Goal: Task Accomplishment & Management: Manage account settings

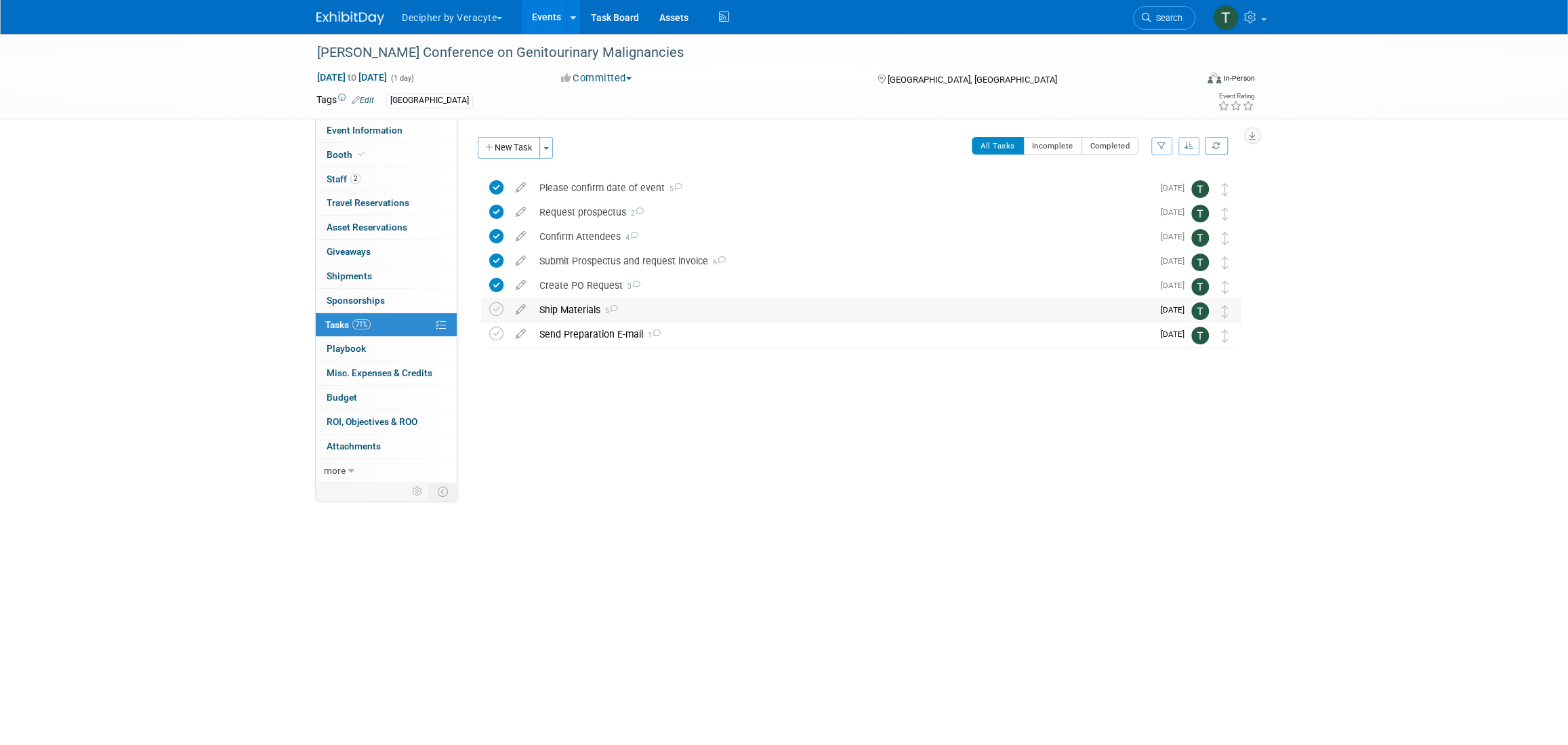
click at [569, 314] on div "Ship Materials 5" at bounding box center [842, 310] width 620 height 23
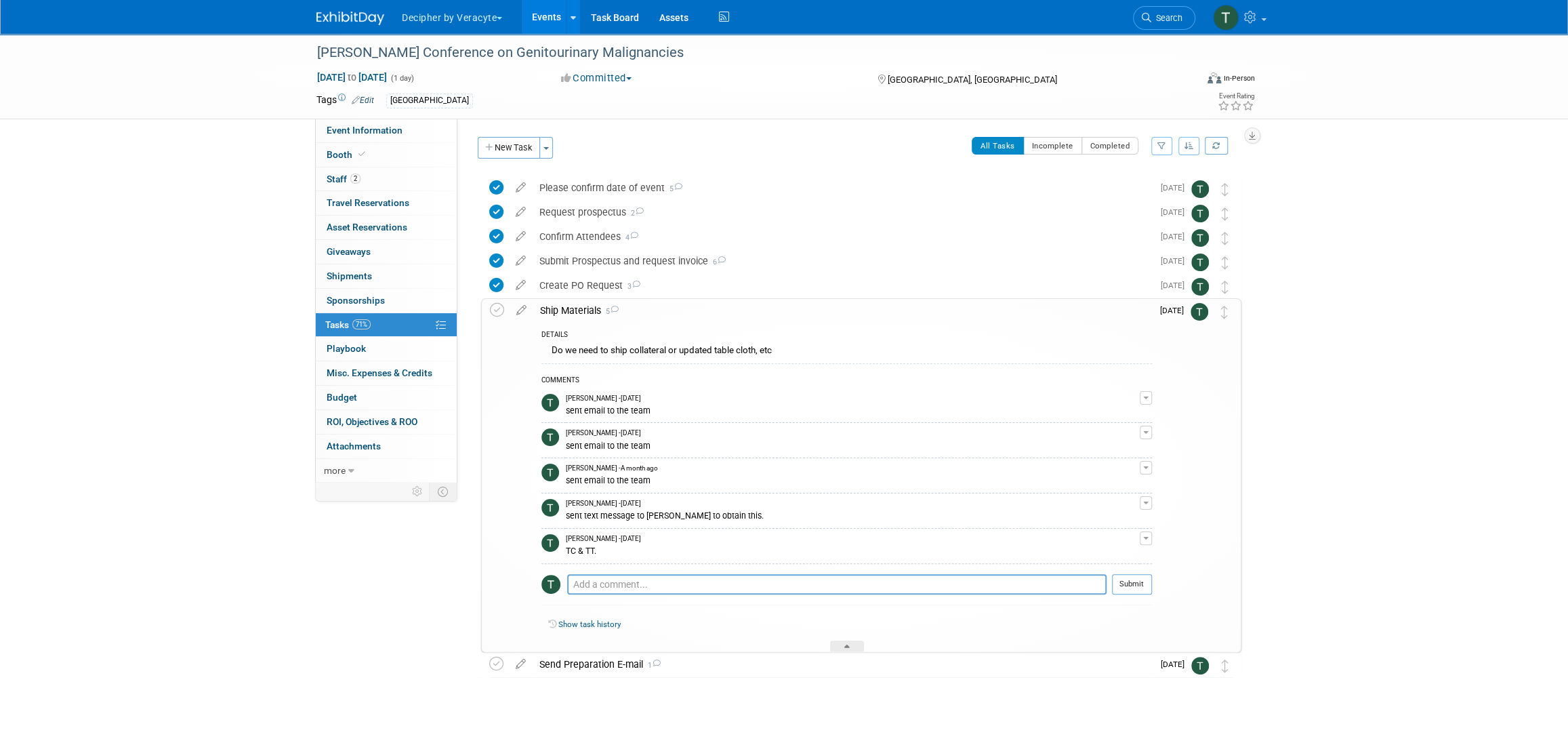
click at [569, 314] on div "Ship Materials 5" at bounding box center [842, 311] width 618 height 23
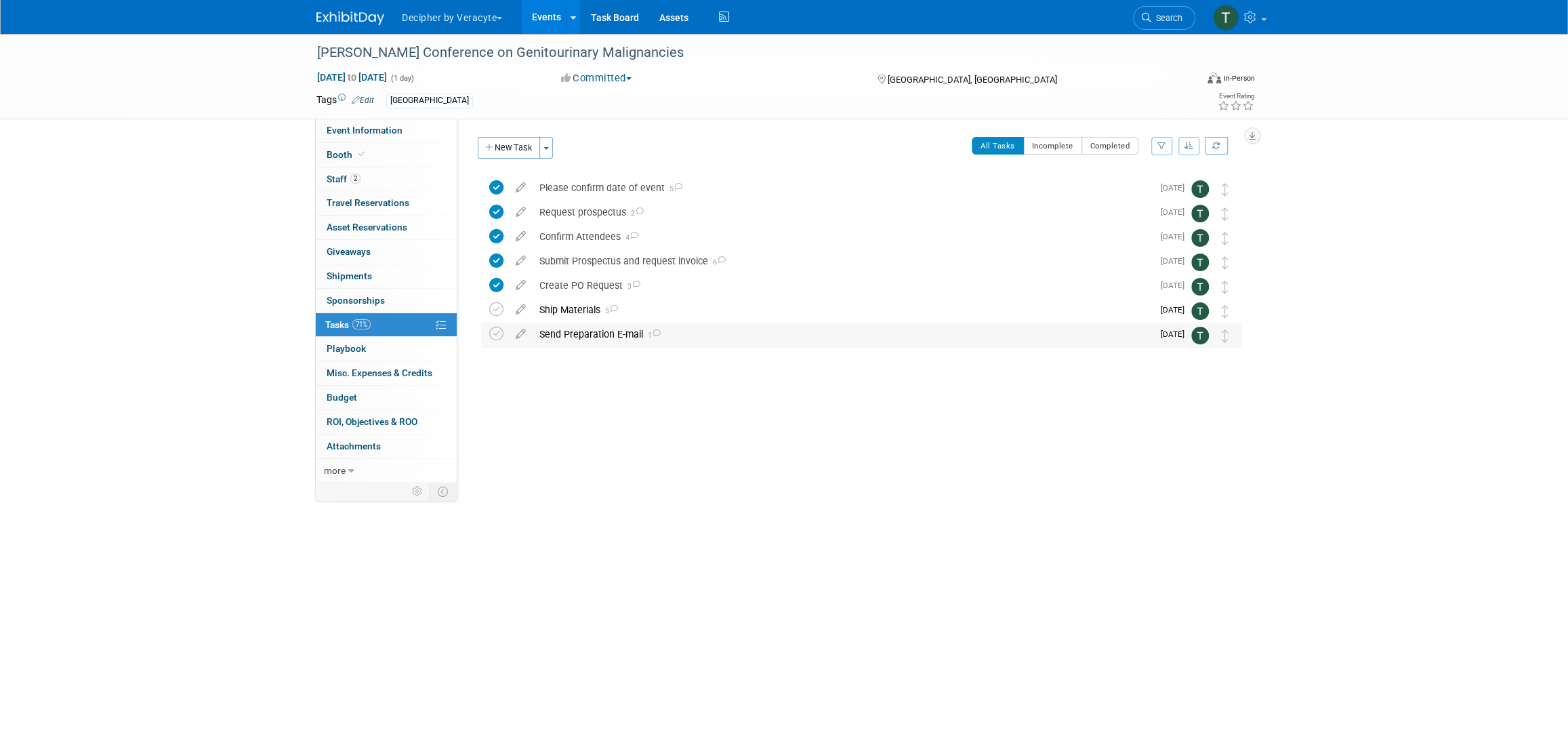
click at [575, 336] on div "Send Preparation E-mail 1" at bounding box center [842, 334] width 620 height 23
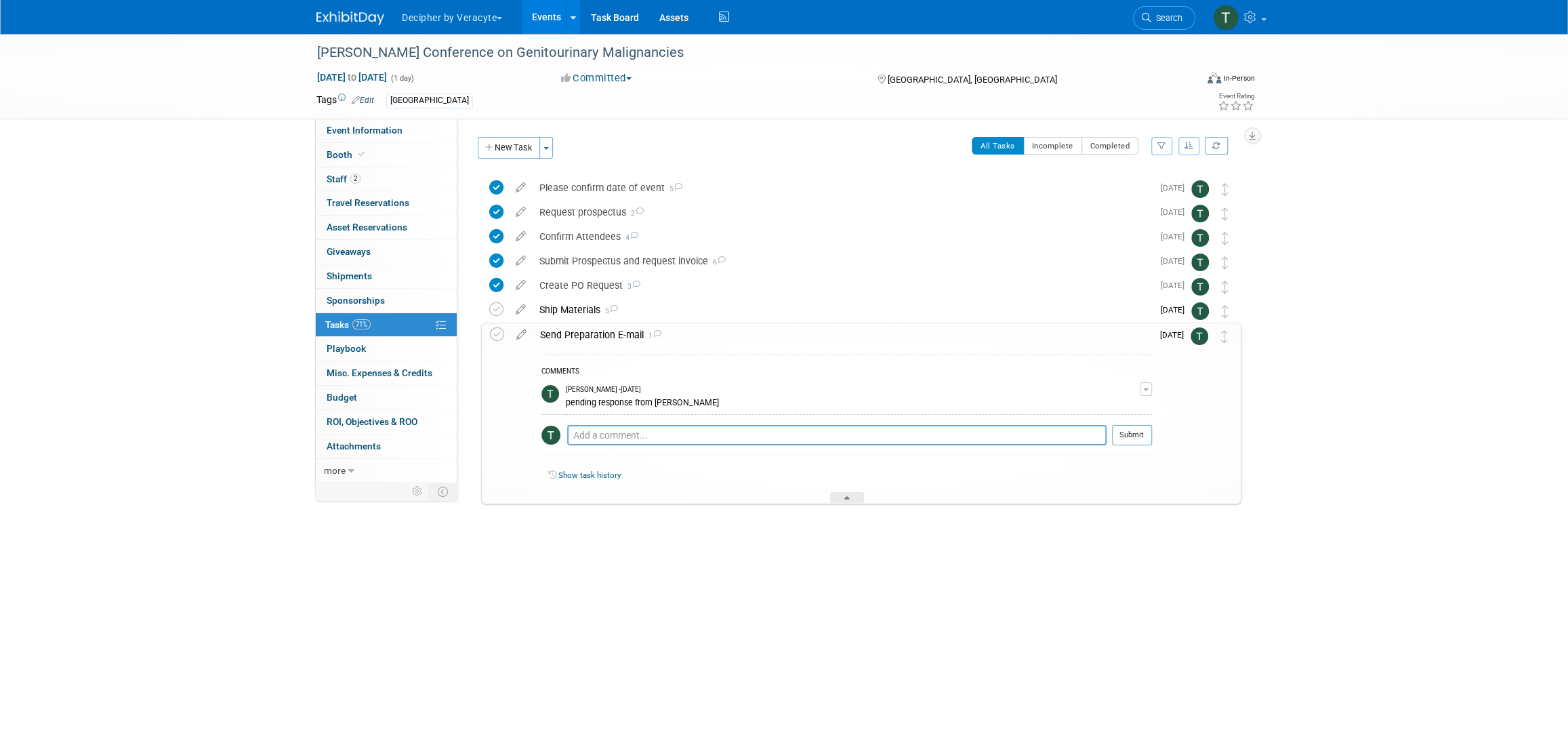
click at [575, 336] on div "Send Preparation E-mail 1" at bounding box center [842, 335] width 618 height 23
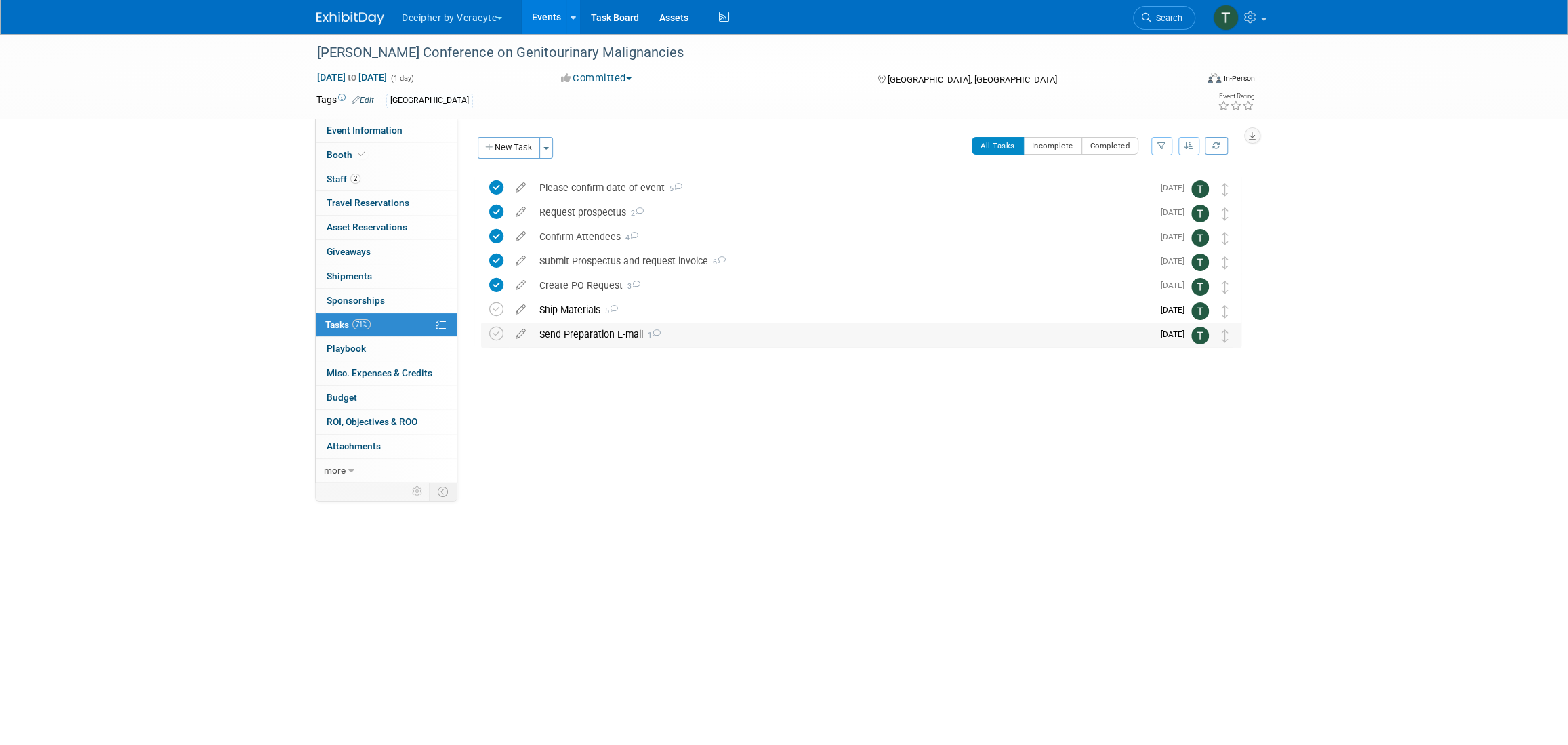
click at [565, 322] on div "Send Preparation E-mail 1" at bounding box center [842, 334] width 620 height 23
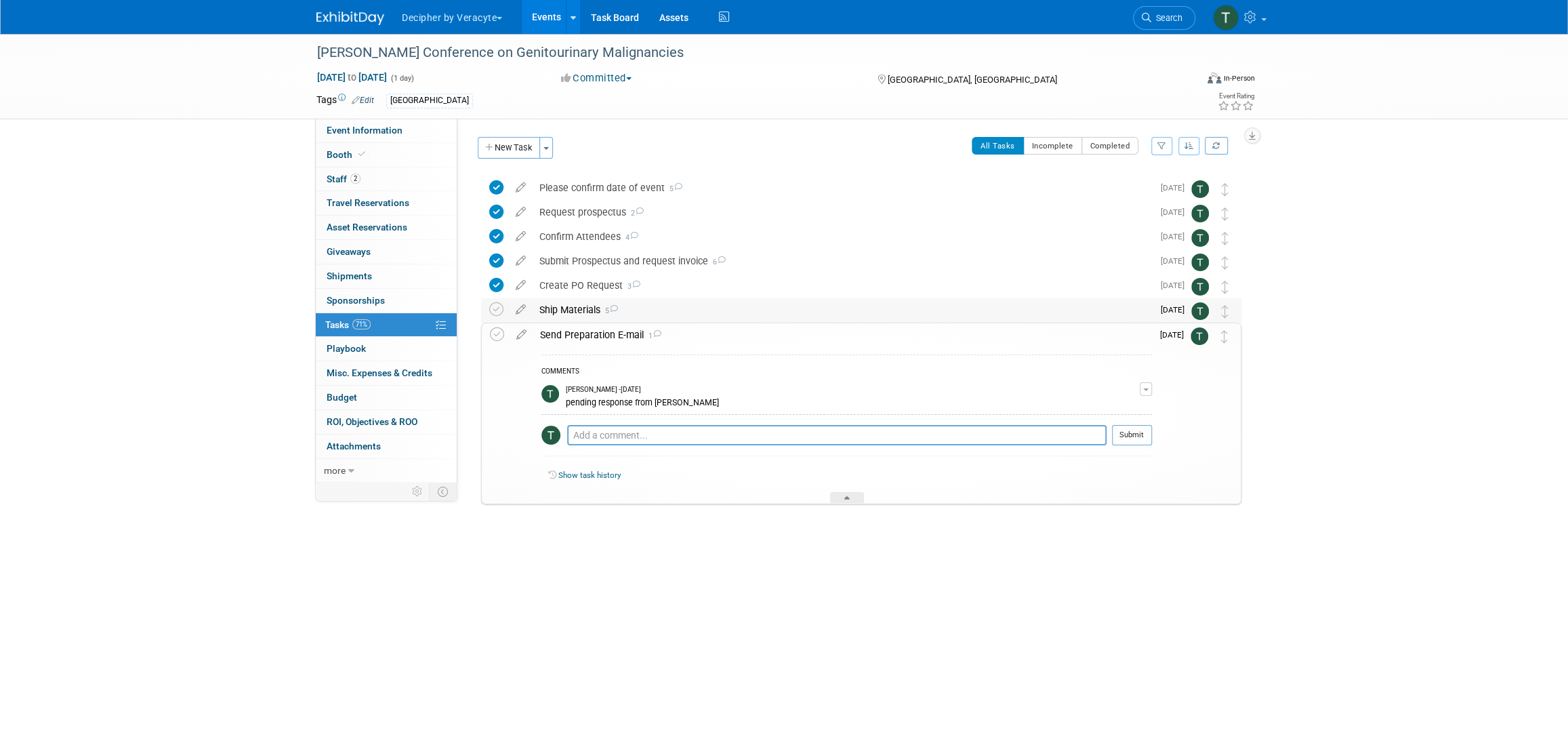
click at [561, 310] on div "Ship Materials 5" at bounding box center [842, 310] width 620 height 23
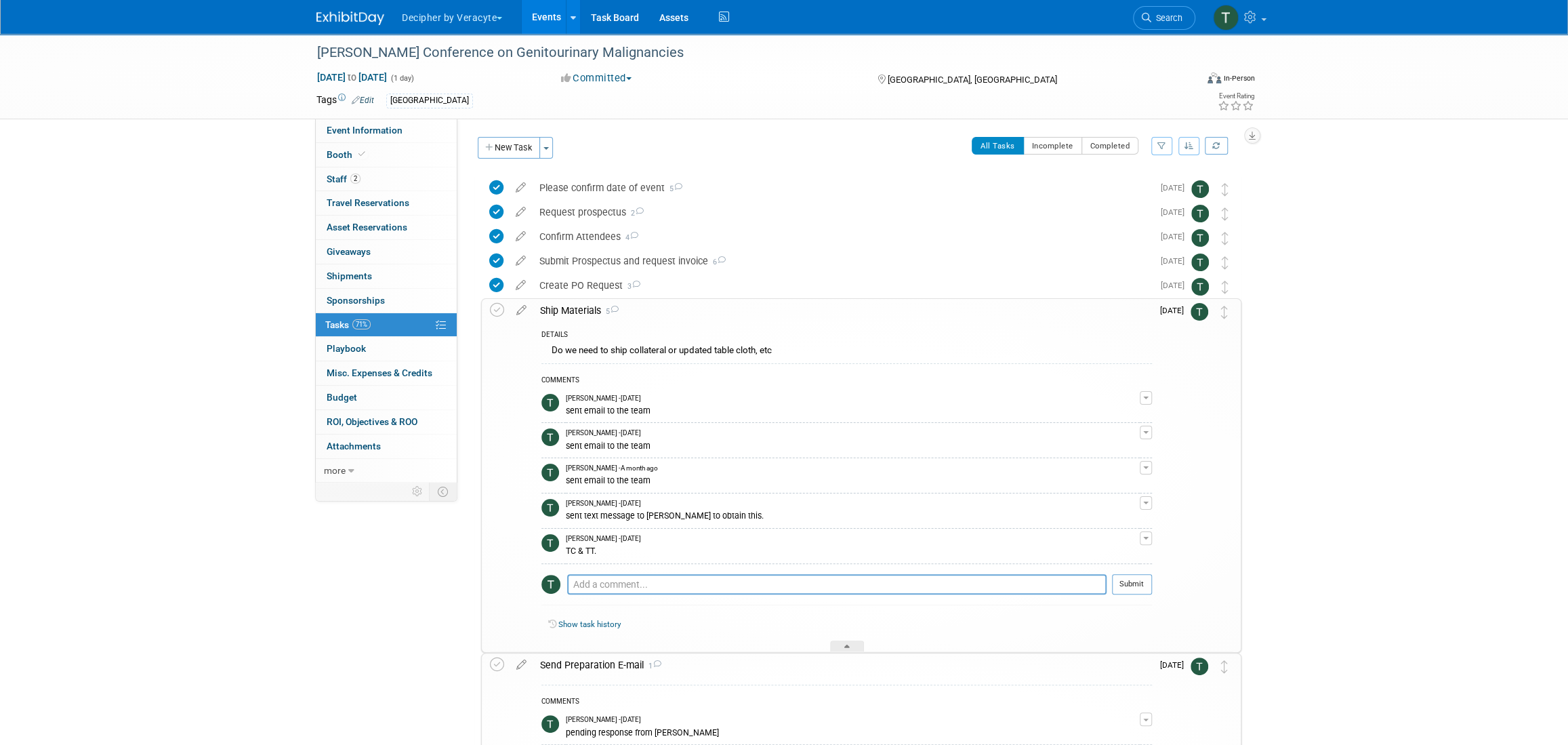
click at [561, 310] on div "Ship Materials 5" at bounding box center [842, 311] width 618 height 23
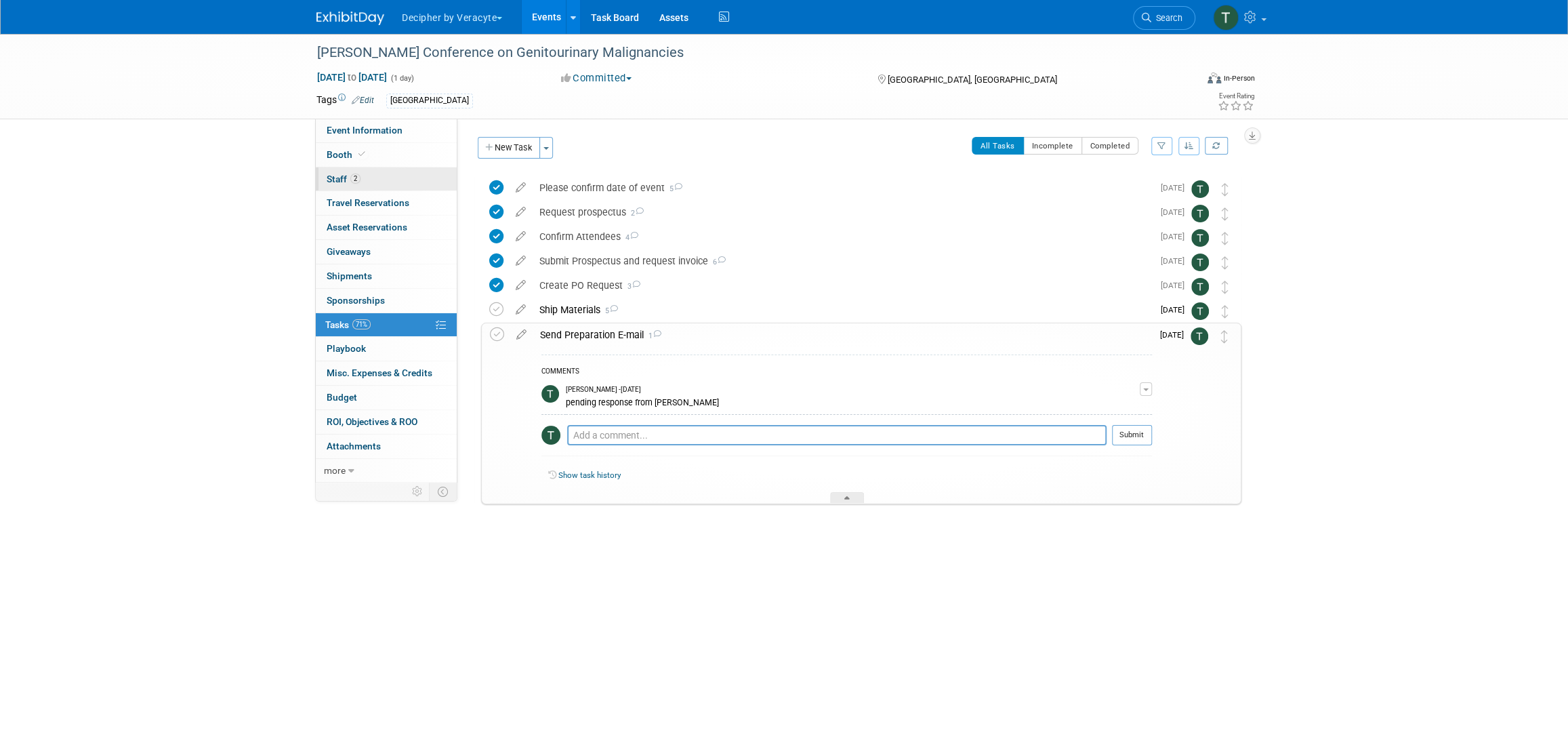
click at [438, 179] on link "2 Staff 2" at bounding box center [386, 179] width 141 height 24
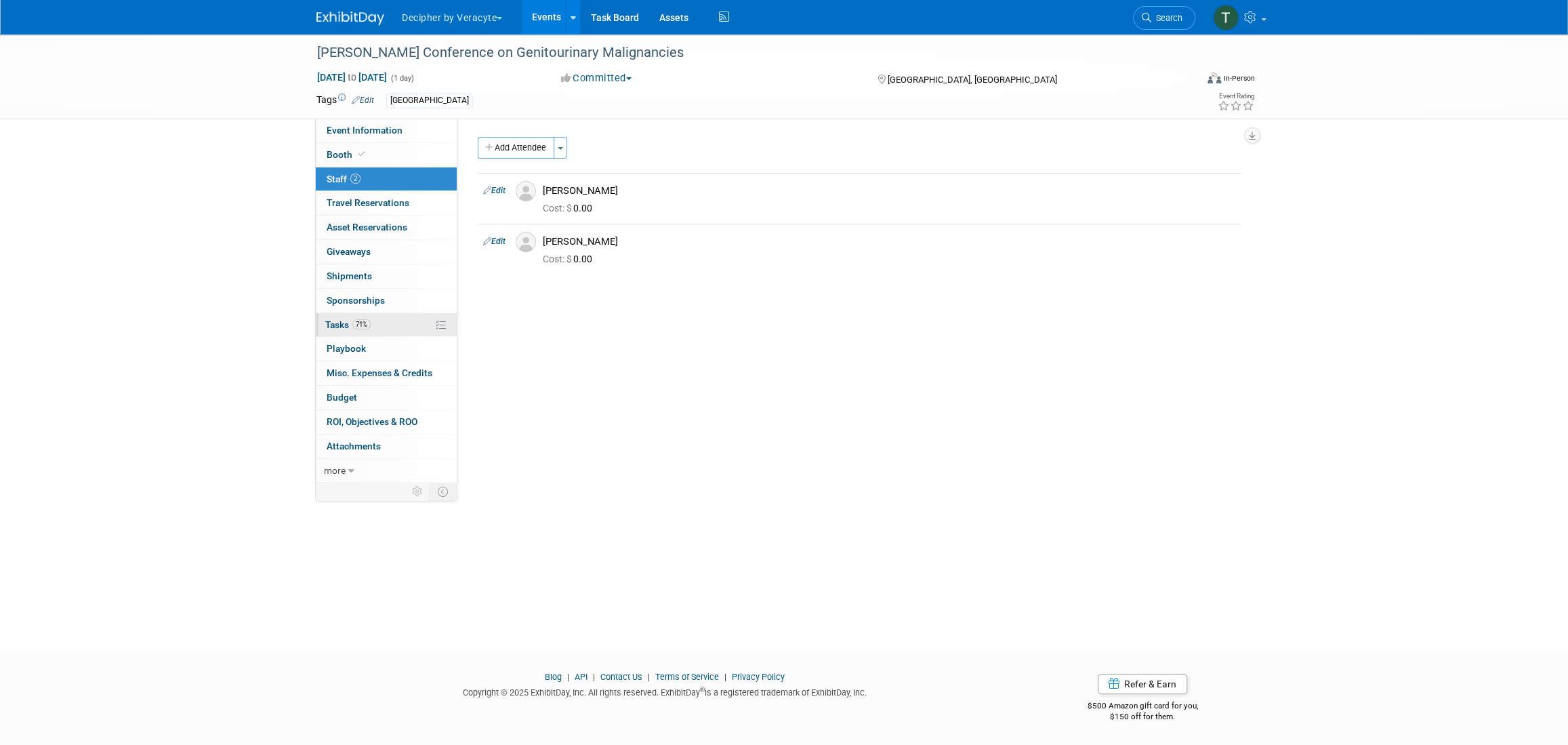
click at [403, 320] on link "71% Tasks 71%" at bounding box center [386, 325] width 141 height 24
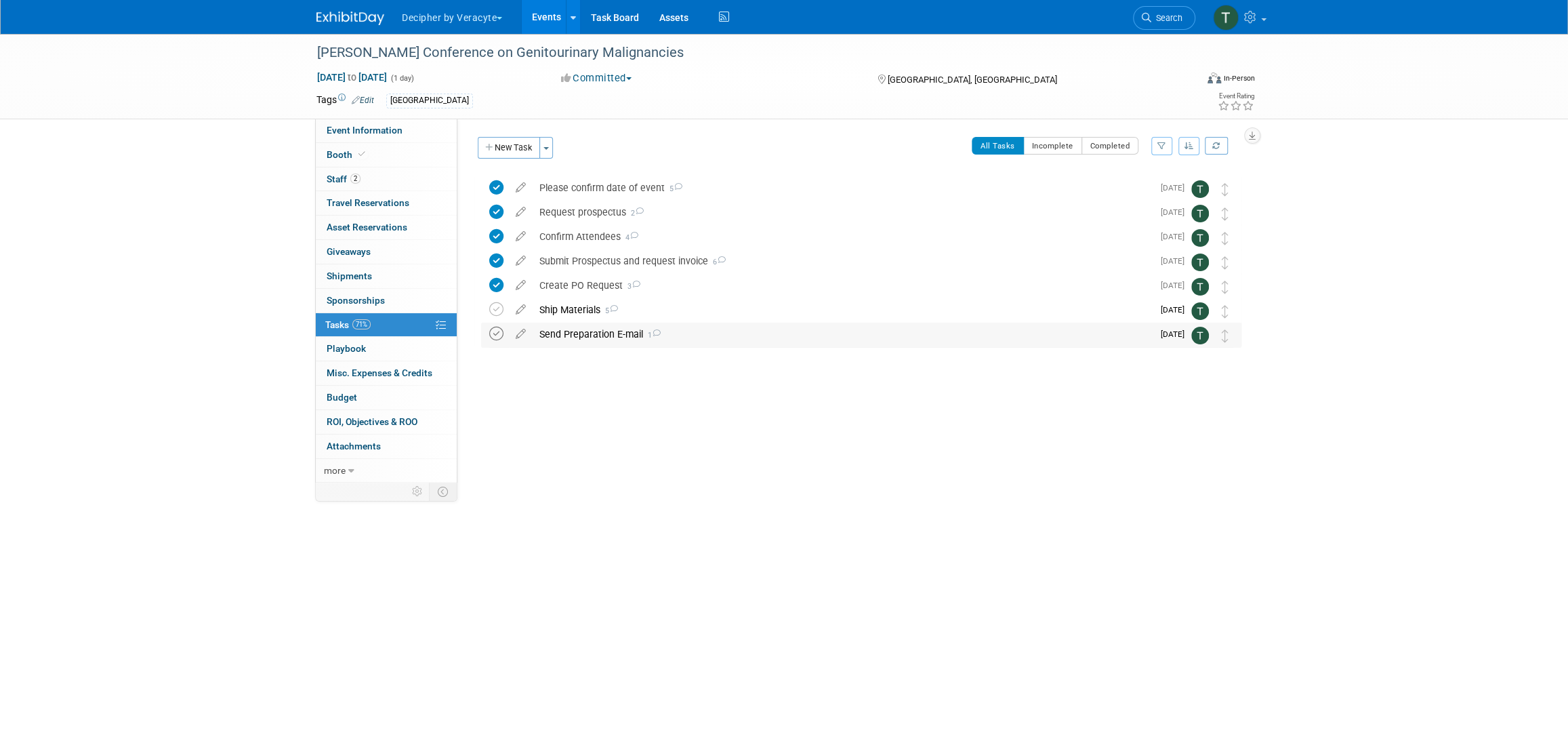
click at [494, 334] on icon at bounding box center [496, 333] width 14 height 14
drag, startPoint x: 1219, startPoint y: 333, endPoint x: 1225, endPoint y: 297, distance: 36.5
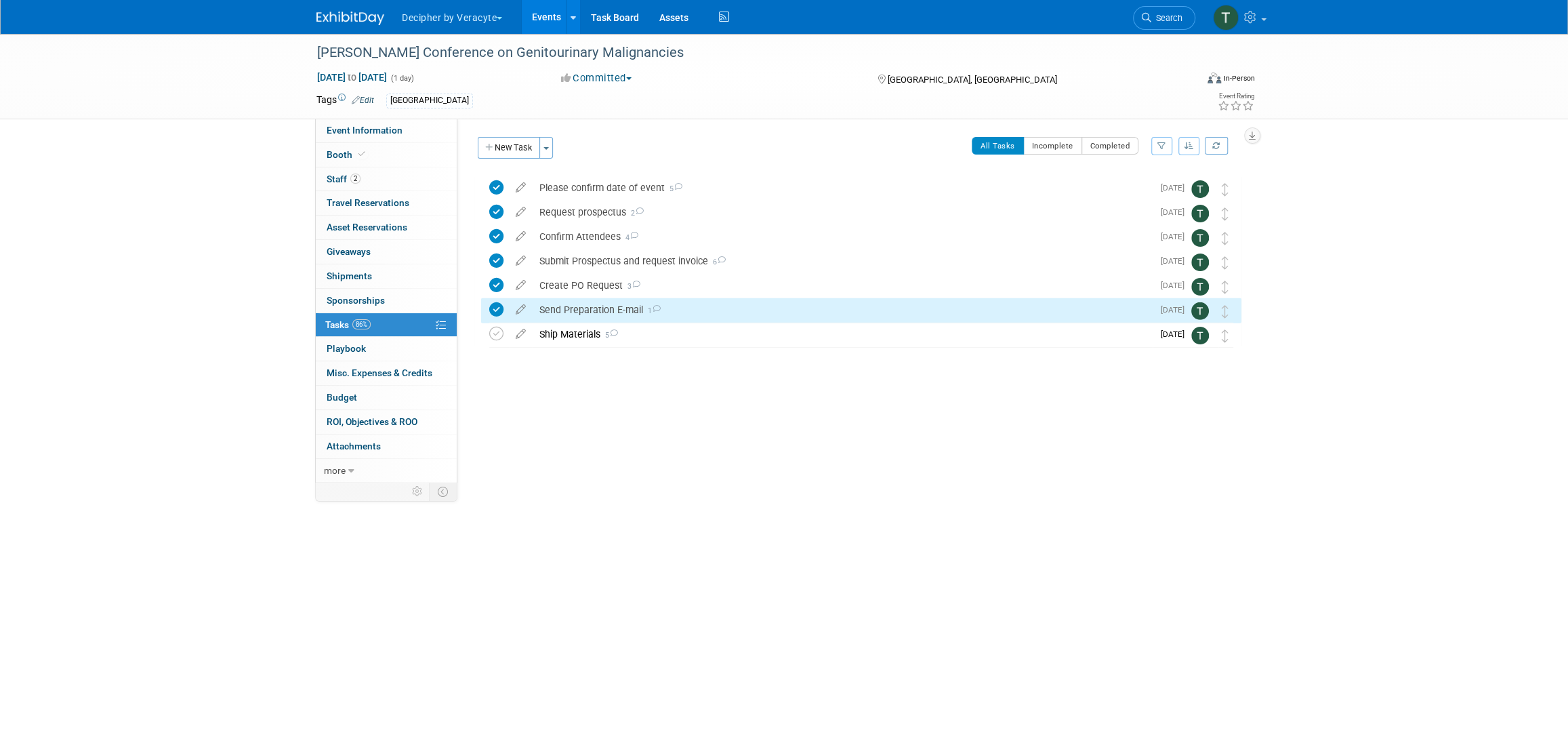
drag, startPoint x: 684, startPoint y: 302, endPoint x: 692, endPoint y: 307, distance: 9.4
click at [684, 302] on div "Send Preparation E-mail 1" at bounding box center [842, 310] width 620 height 23
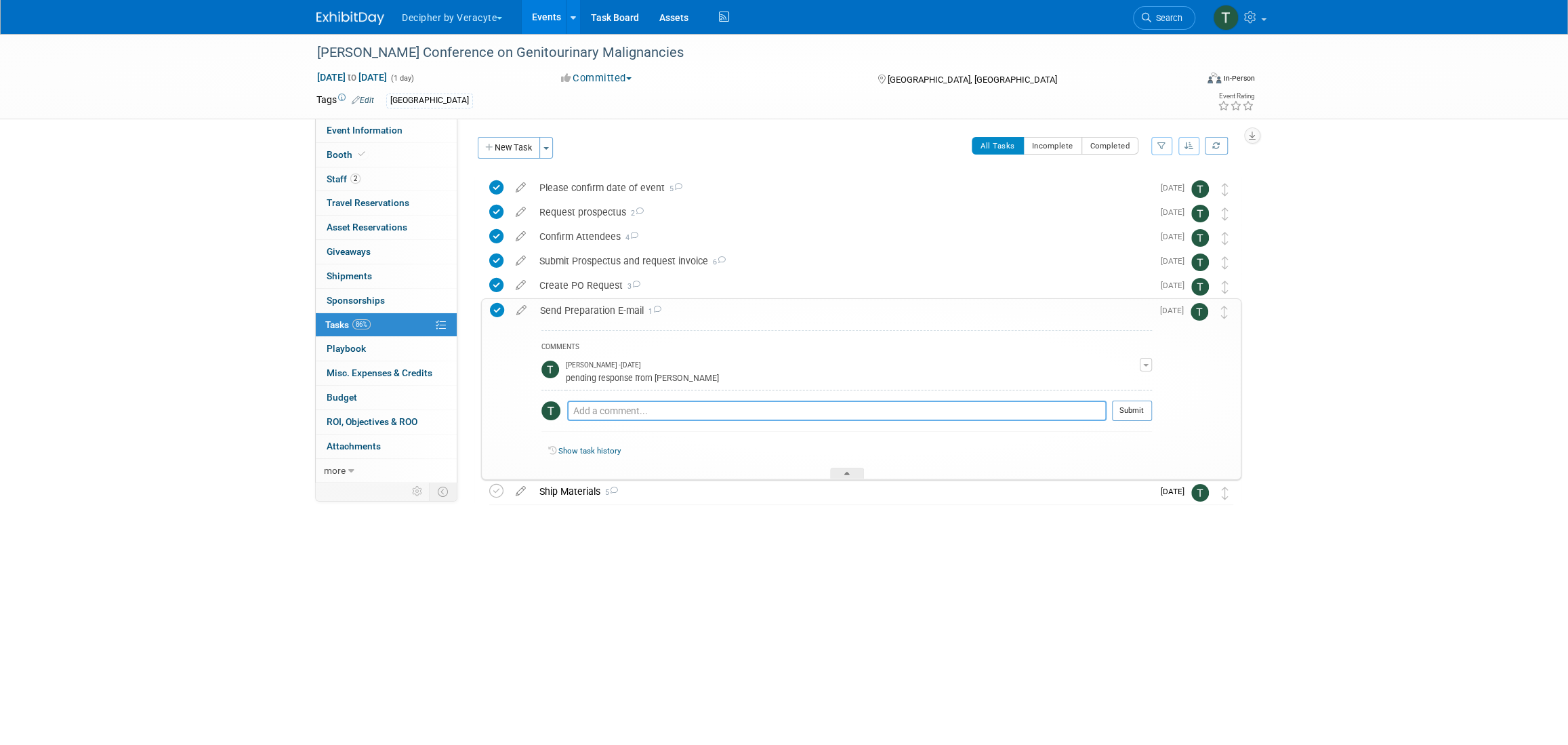
click at [713, 408] on textarea at bounding box center [837, 411] width 539 height 20
type textarea "sent via email"
click at [1143, 397] on div "COMMENTS Tony Alvarado - 2 days ago pending response from Lucy Edit Comment Rem…" at bounding box center [846, 384] width 610 height 109
click at [1143, 402] on button "Submit" at bounding box center [1132, 411] width 40 height 20
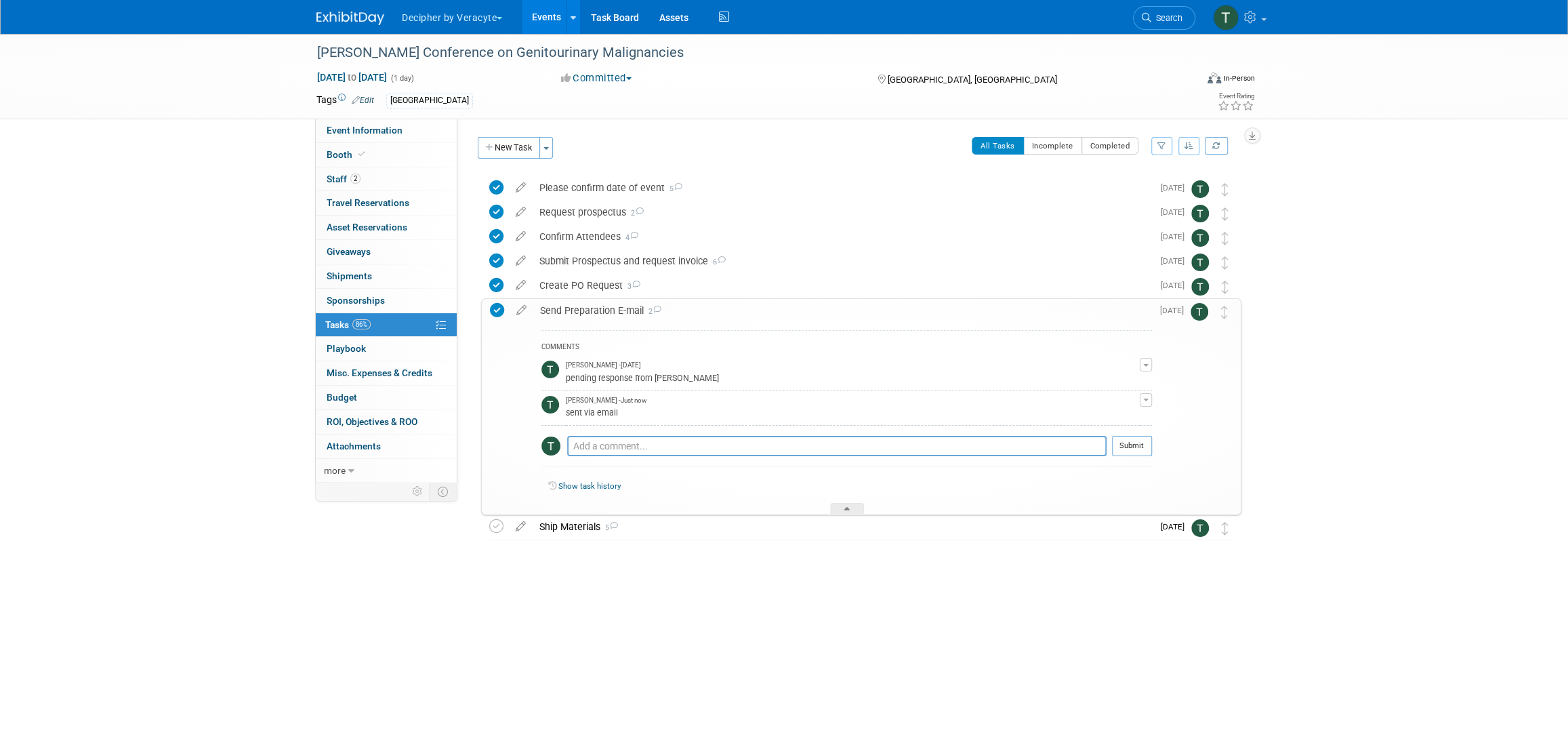
click at [637, 309] on div "Send Preparation E-mail 2" at bounding box center [842, 311] width 618 height 23
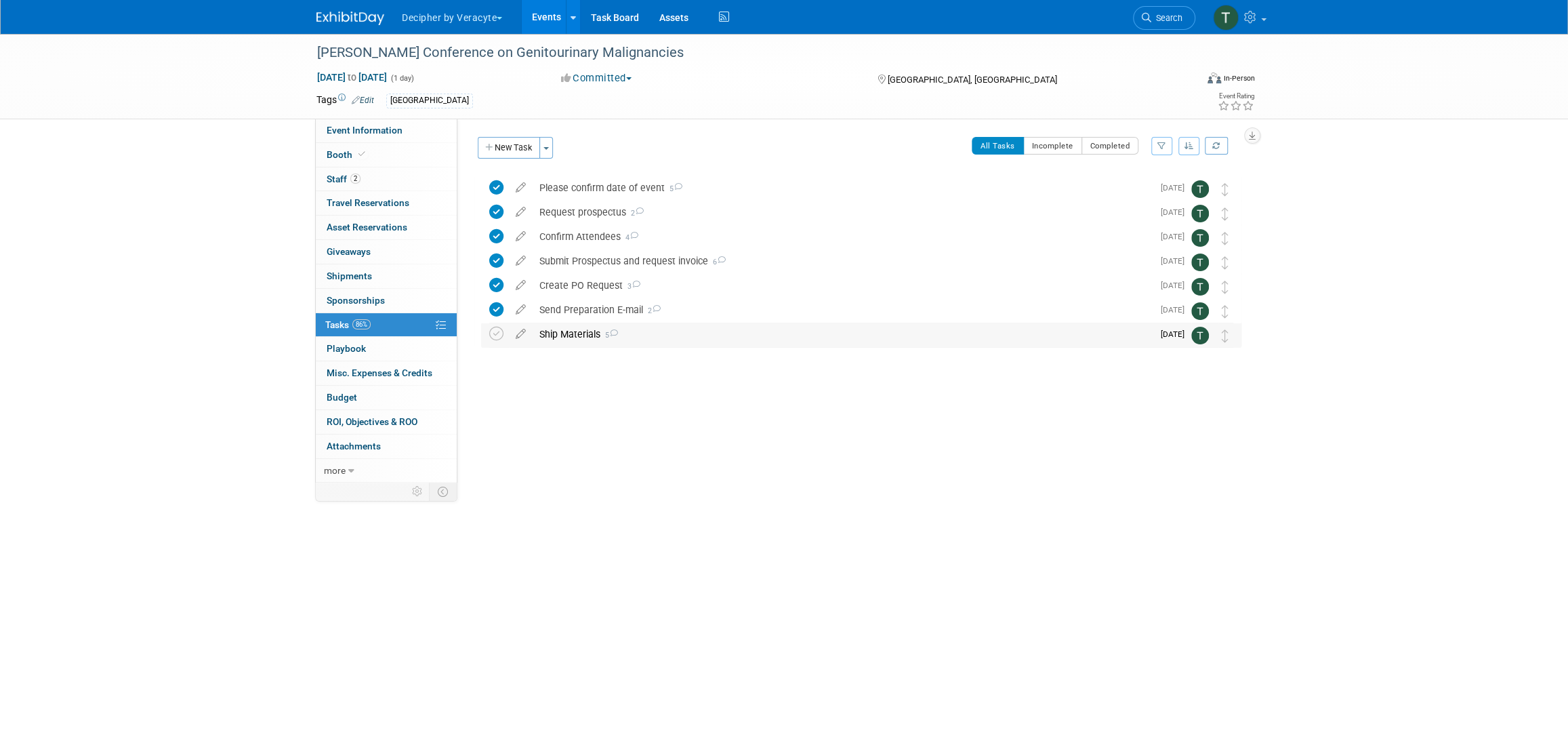
click at [575, 335] on div "Ship Materials 5" at bounding box center [842, 334] width 620 height 23
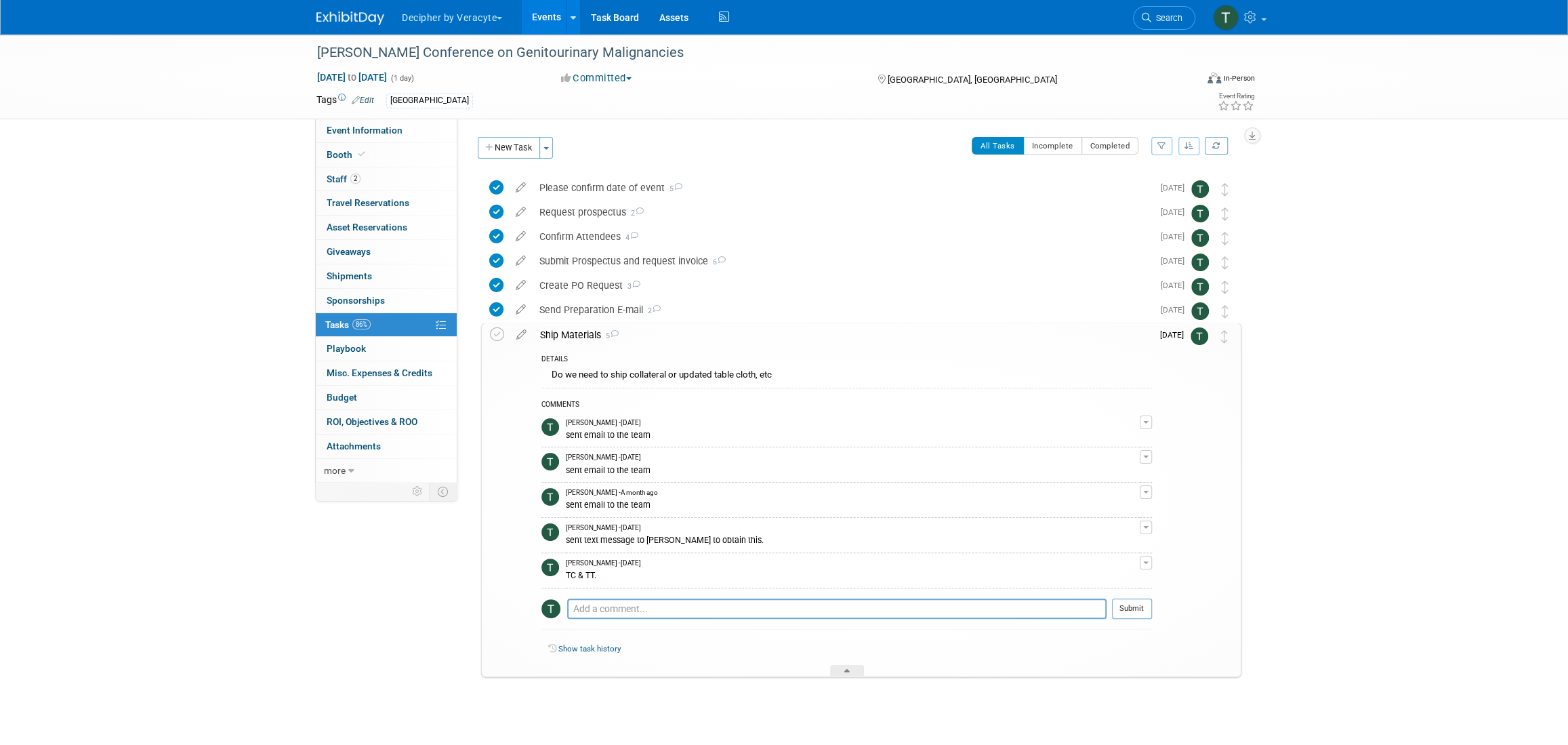
click at [575, 335] on div "Ship Materials 5" at bounding box center [842, 335] width 618 height 23
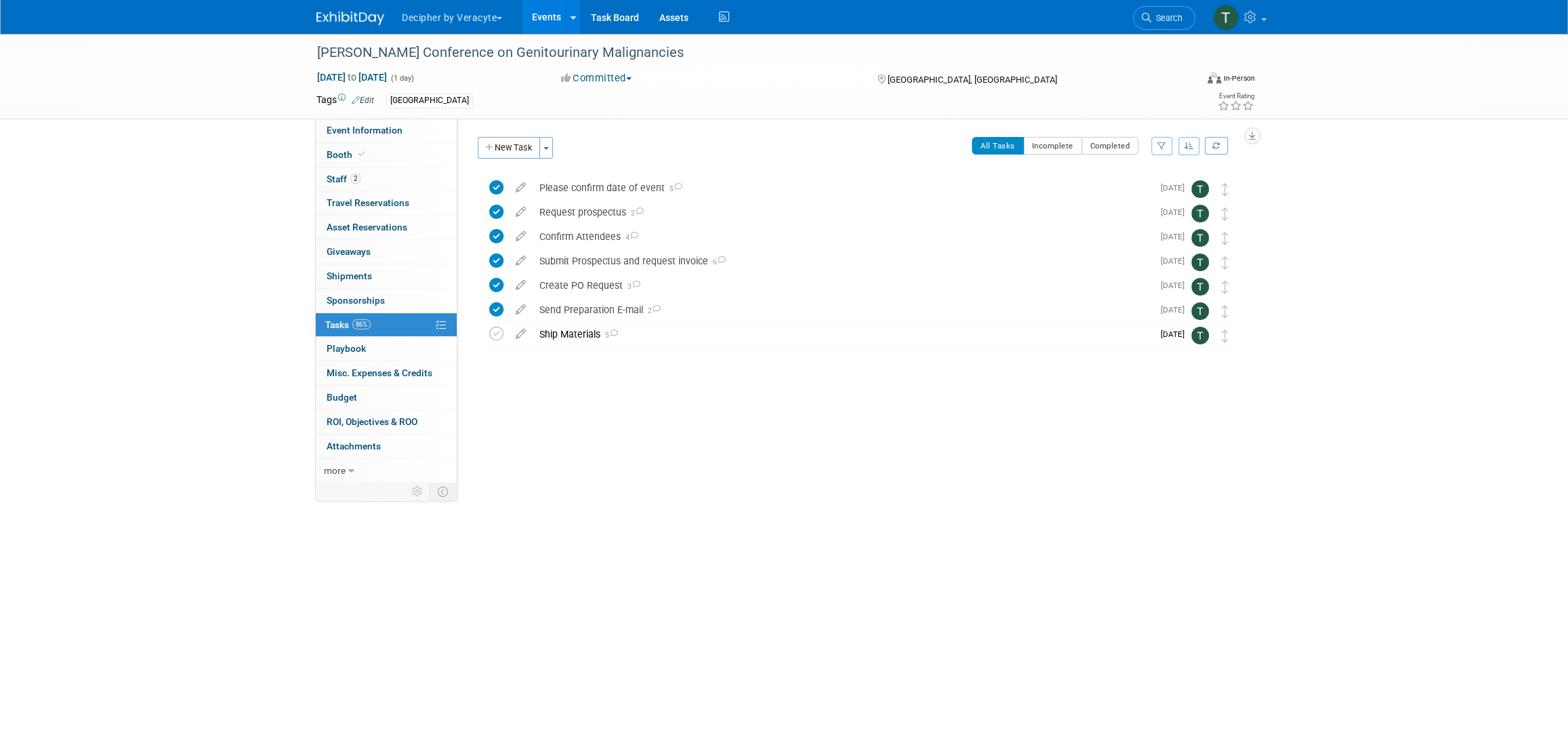
click at [554, 7] on link "Events" at bounding box center [546, 17] width 49 height 34
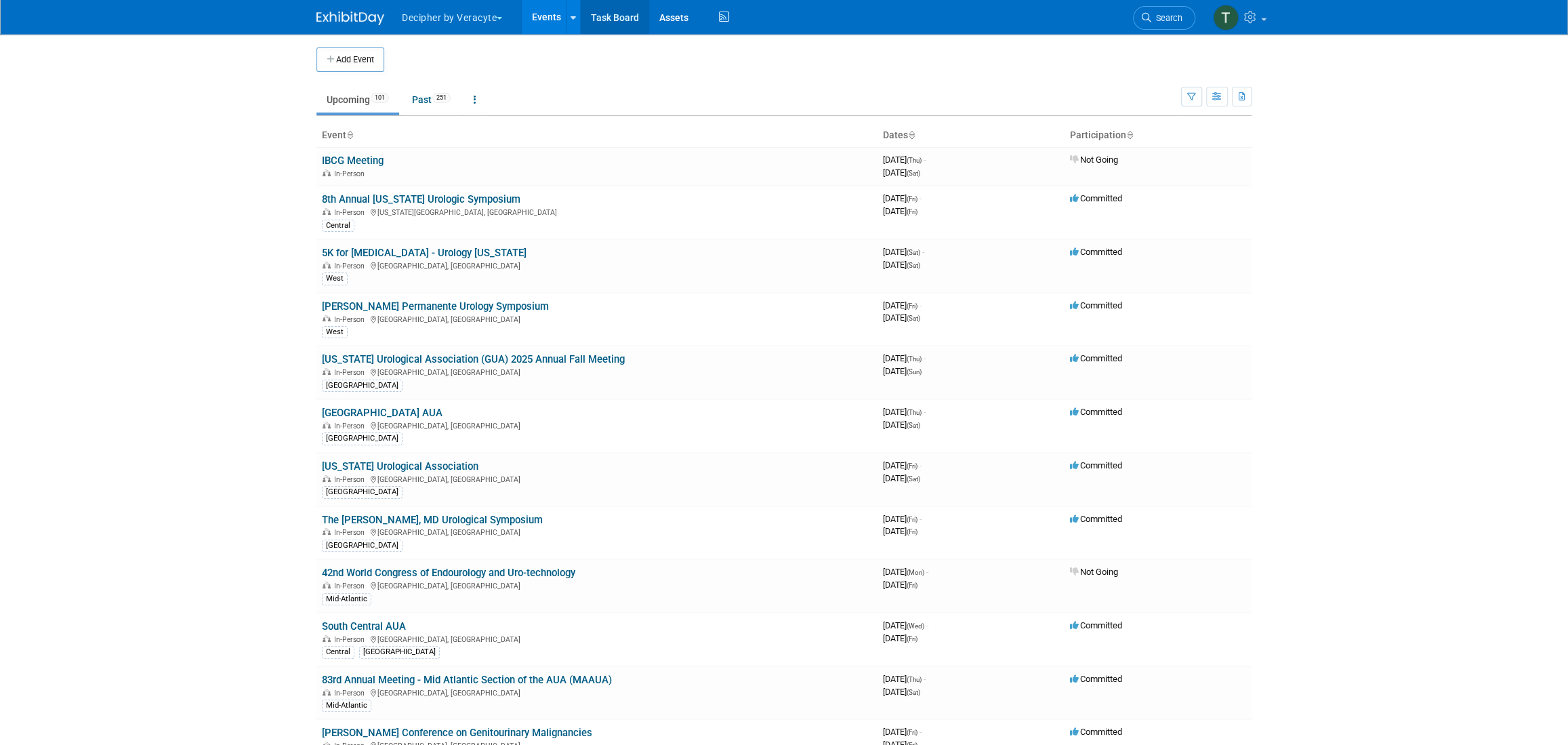
click at [646, 12] on link "Task Board" at bounding box center [615, 17] width 68 height 34
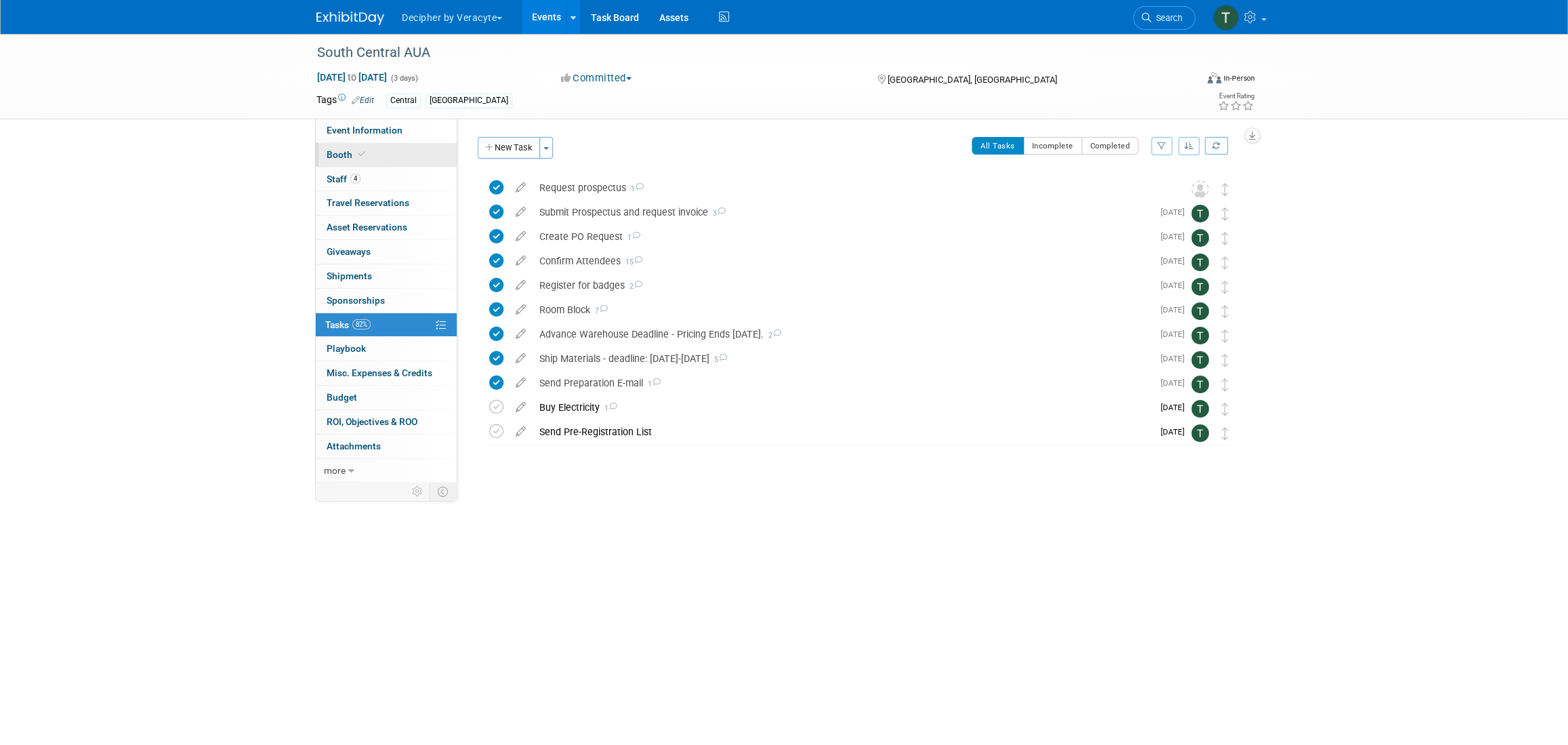
click at [337, 154] on span "Booth" at bounding box center [347, 154] width 42 height 11
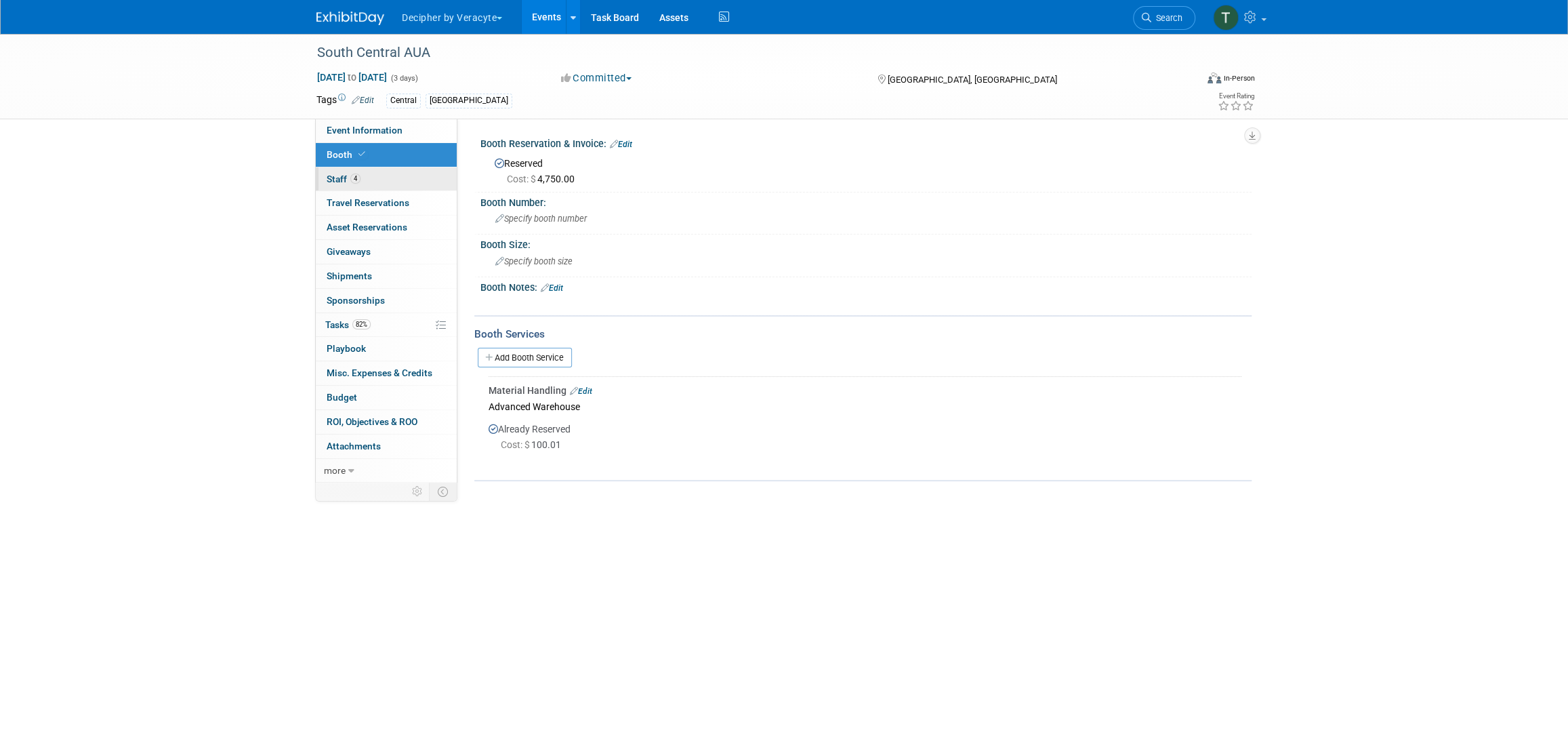
click at [375, 169] on link "4 Staff 4" at bounding box center [386, 179] width 141 height 24
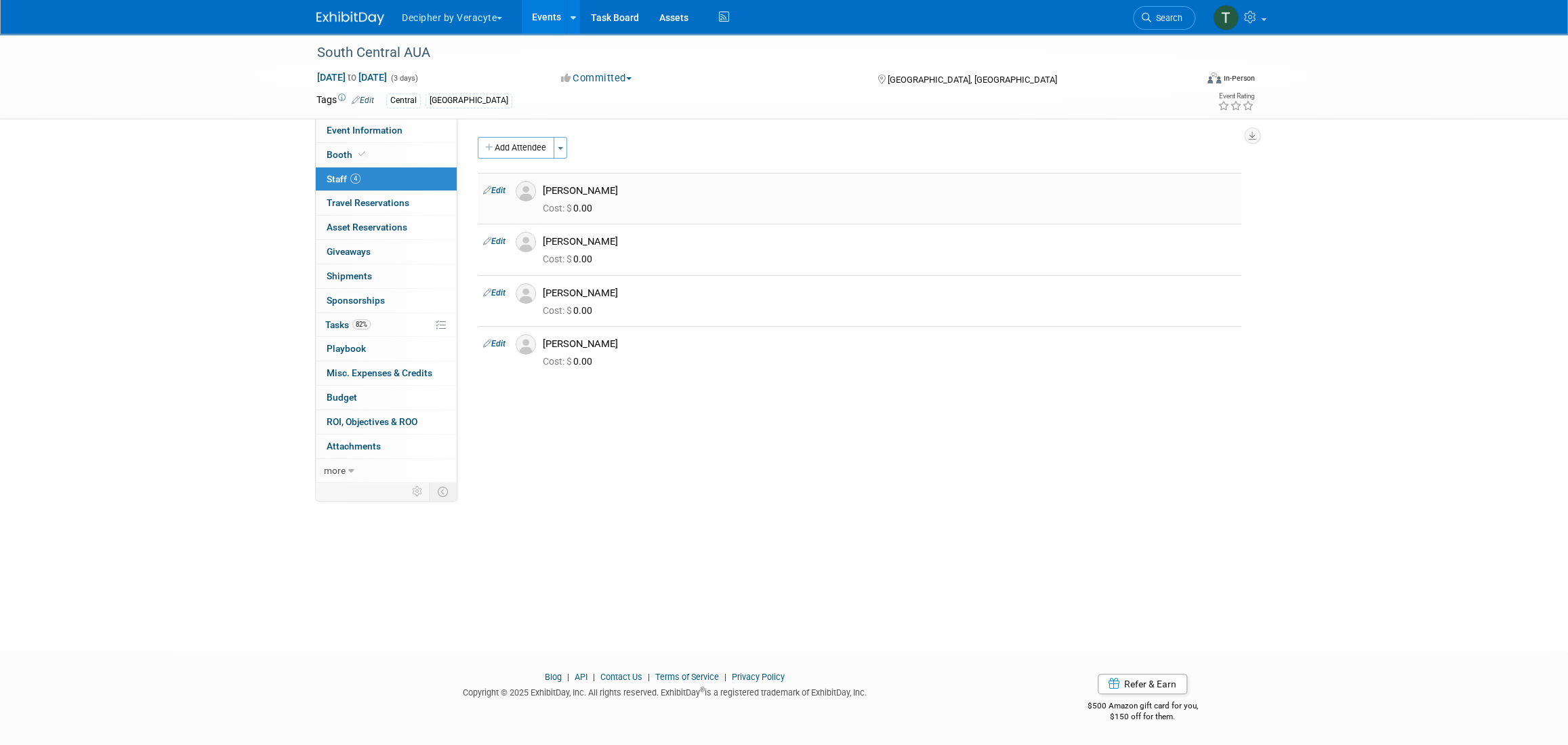
click at [572, 212] on span "Cost: $" at bounding box center [558, 208] width 31 height 11
click at [572, 182] on div "Bryan Bass" at bounding box center [889, 189] width 713 height 16
click at [572, 182] on div "Bryan Bass" at bounding box center [889, 189] width 713 height 16
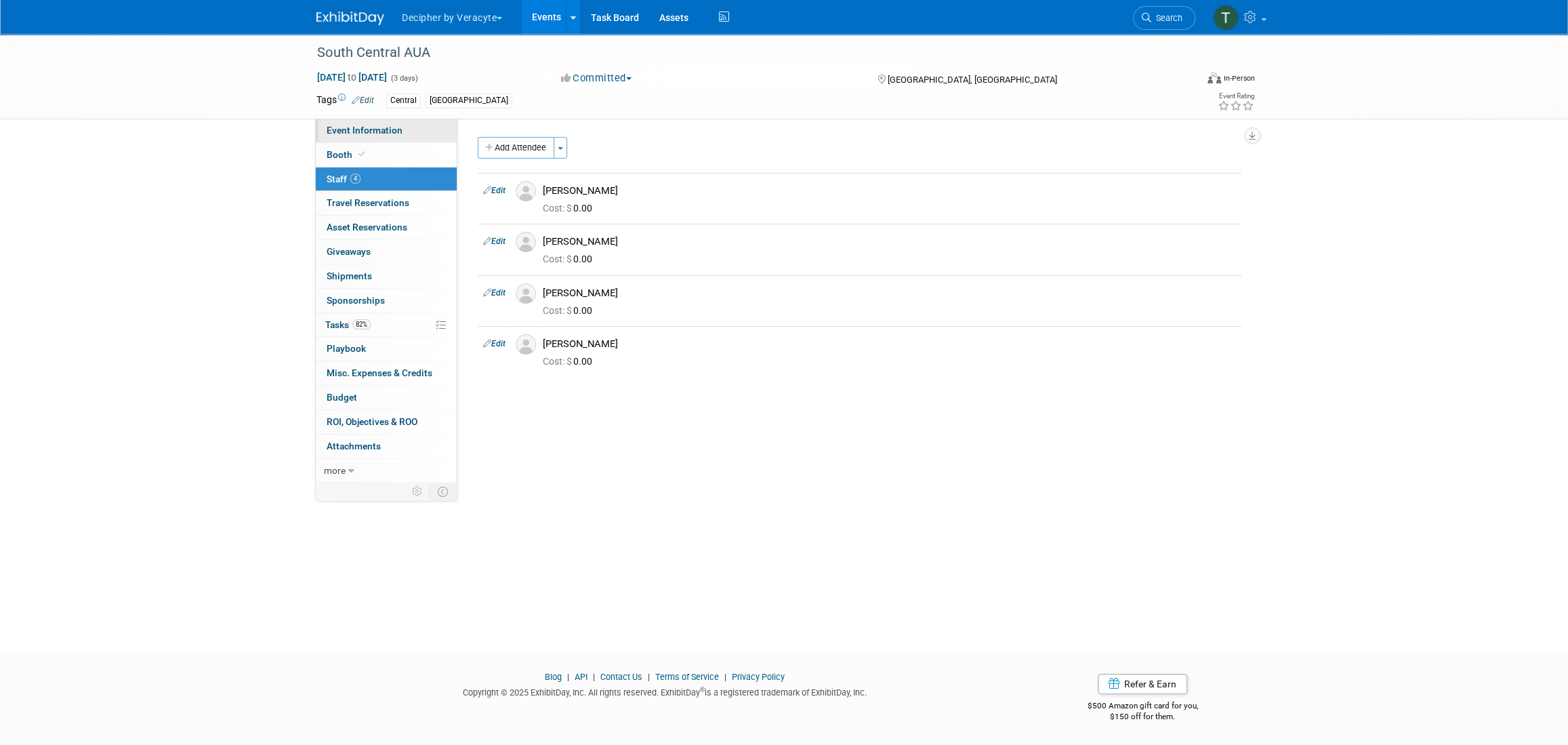
click at [423, 128] on link "Event Information" at bounding box center [386, 130] width 141 height 24
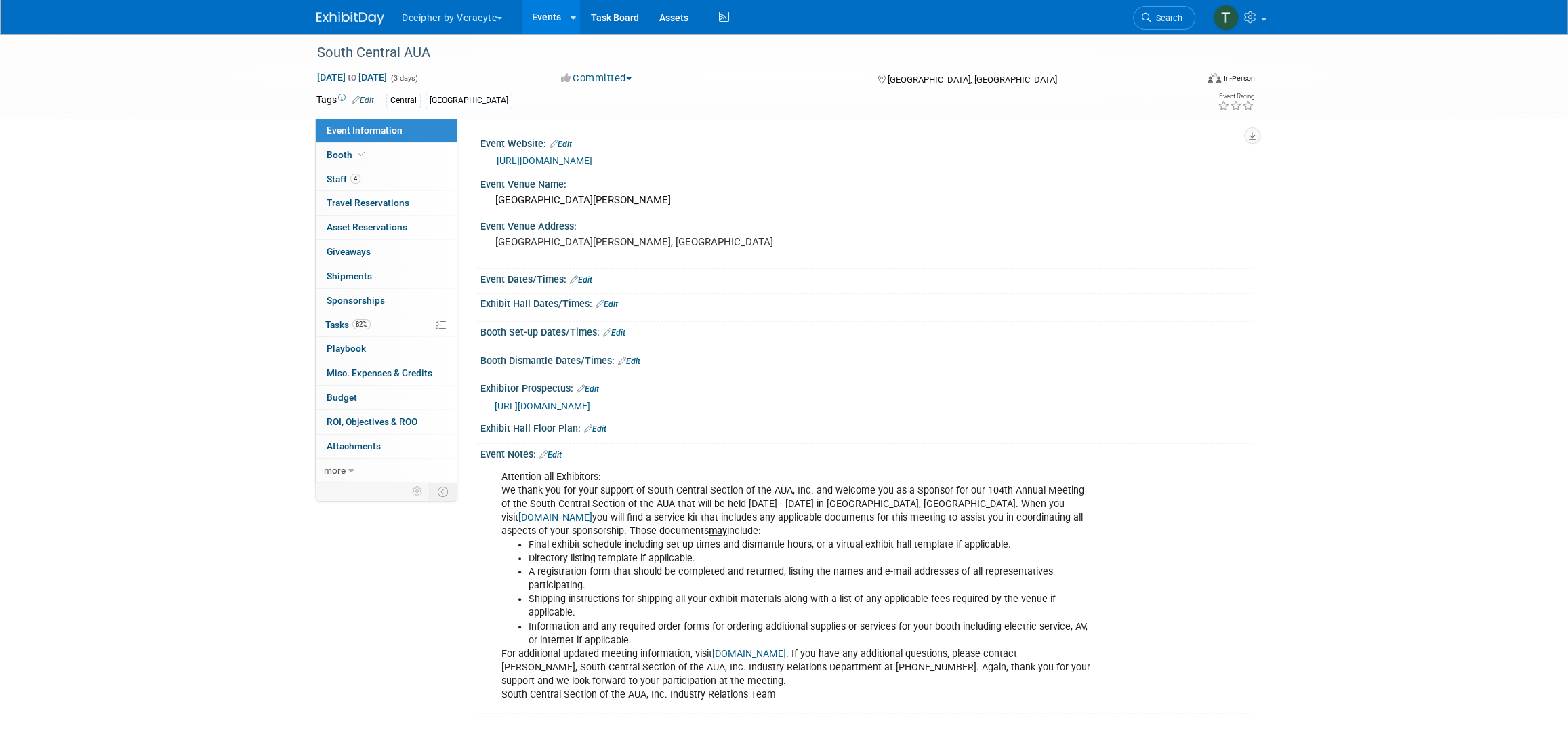
click at [592, 164] on link "https://urologyconnection.com/funding-opportunities/client-details.aspx?cc=scs" at bounding box center [544, 160] width 96 height 11
click at [603, 300] on link "Edit" at bounding box center [606, 305] width 23 height 10
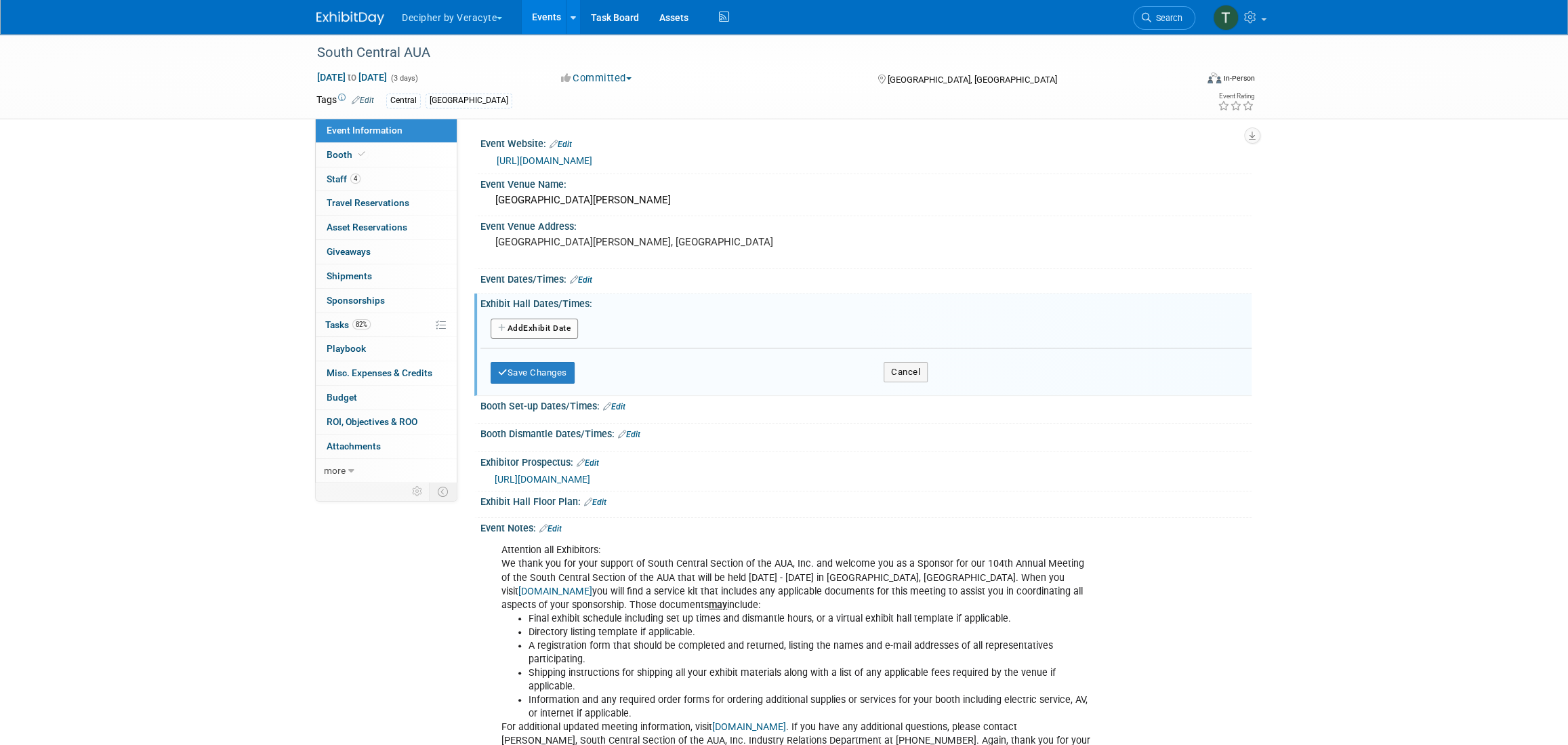
click at [549, 328] on button "Add Another Exhibit Date" at bounding box center [534, 328] width 87 height 20
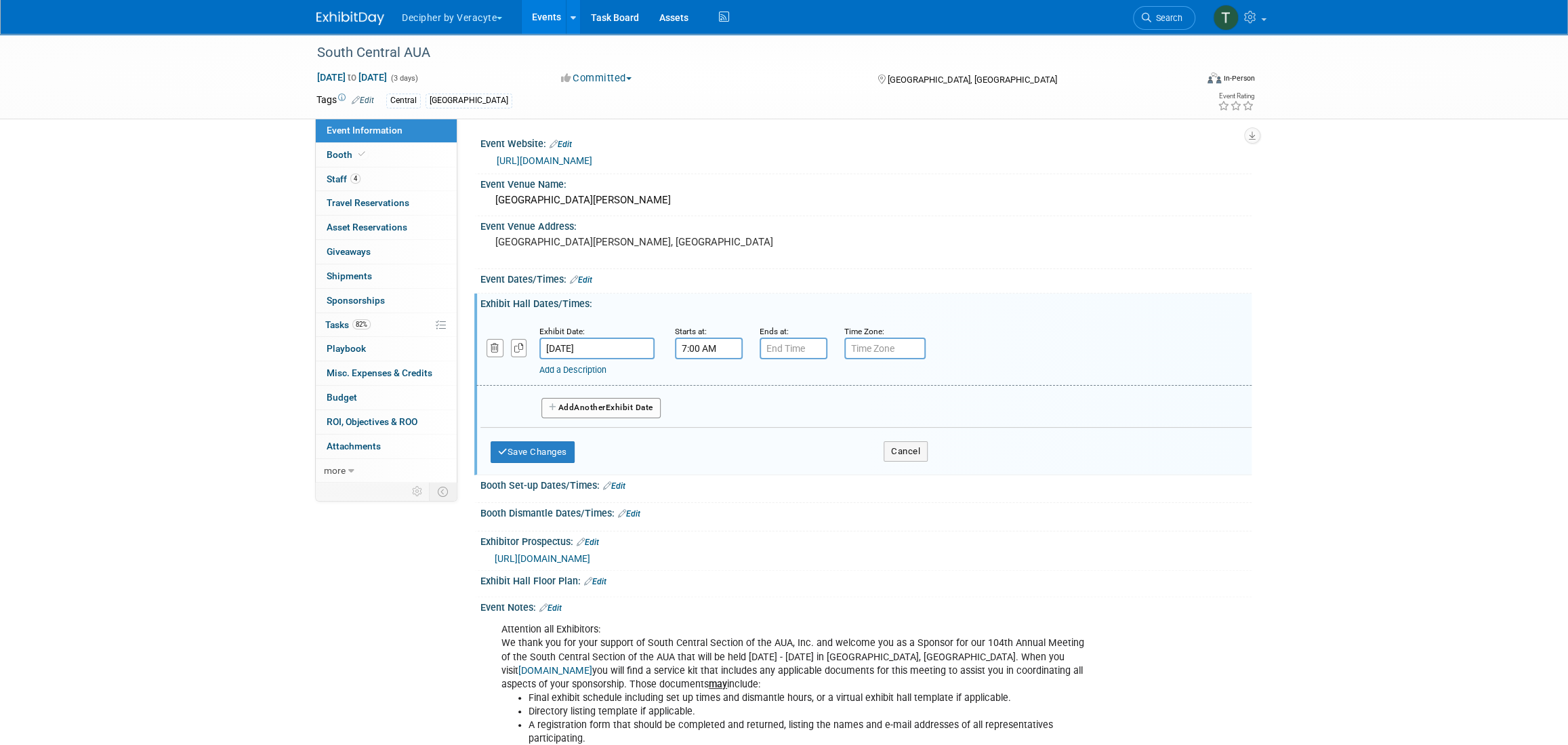
click at [711, 353] on input "7:00 AM" at bounding box center [708, 348] width 68 height 22
click at [707, 414] on span "07" at bounding box center [707, 411] width 26 height 25
click at [782, 384] on td "02" at bounding box center [786, 382] width 44 height 37
click at [831, 412] on button "AM" at bounding box center [825, 411] width 25 height 23
type input "2:00 PM"
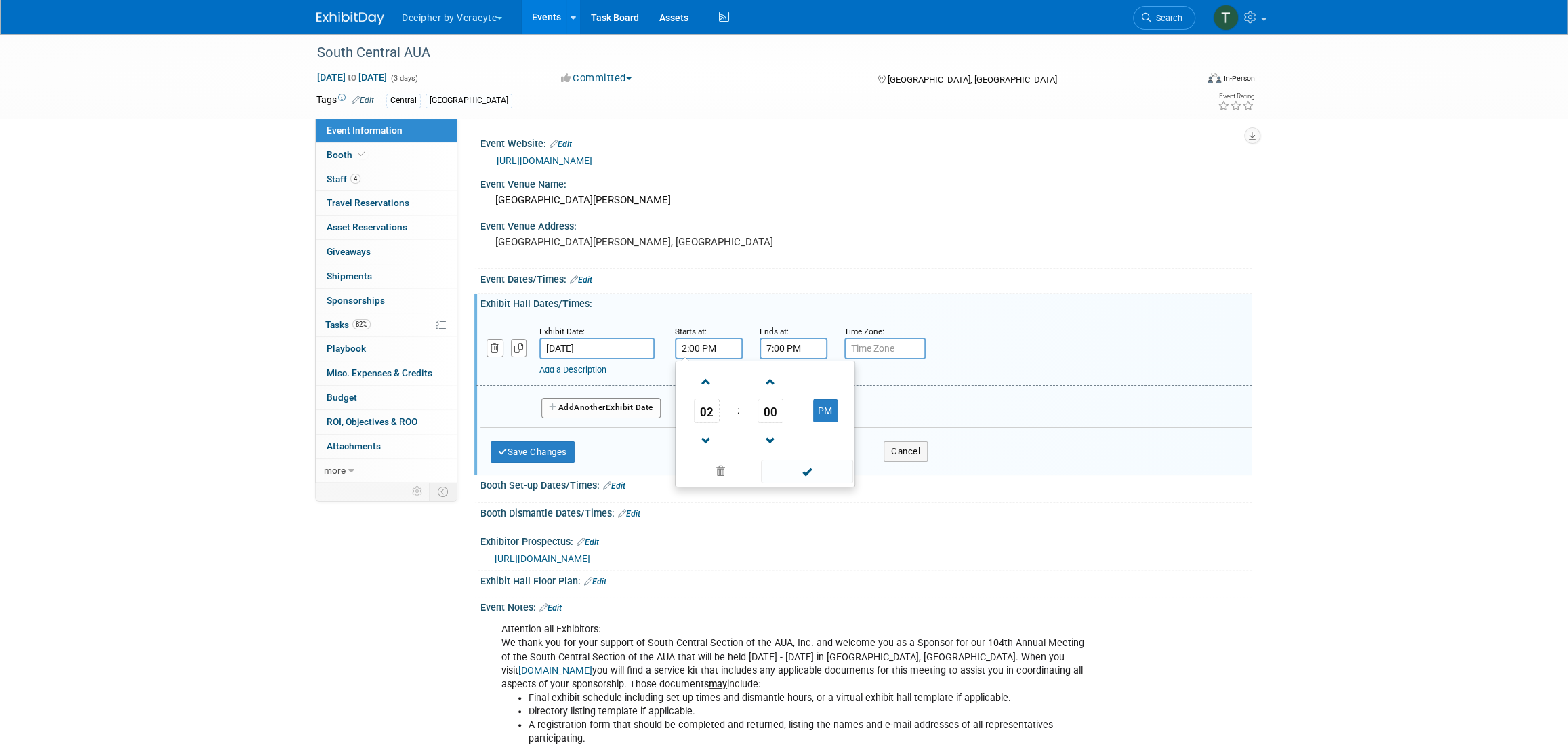
click at [788, 339] on input "7:00 PM" at bounding box center [793, 348] width 68 height 22
click at [847, 437] on span at bounding box center [855, 440] width 24 height 24
click at [847, 436] on span at bounding box center [855, 440] width 24 height 24
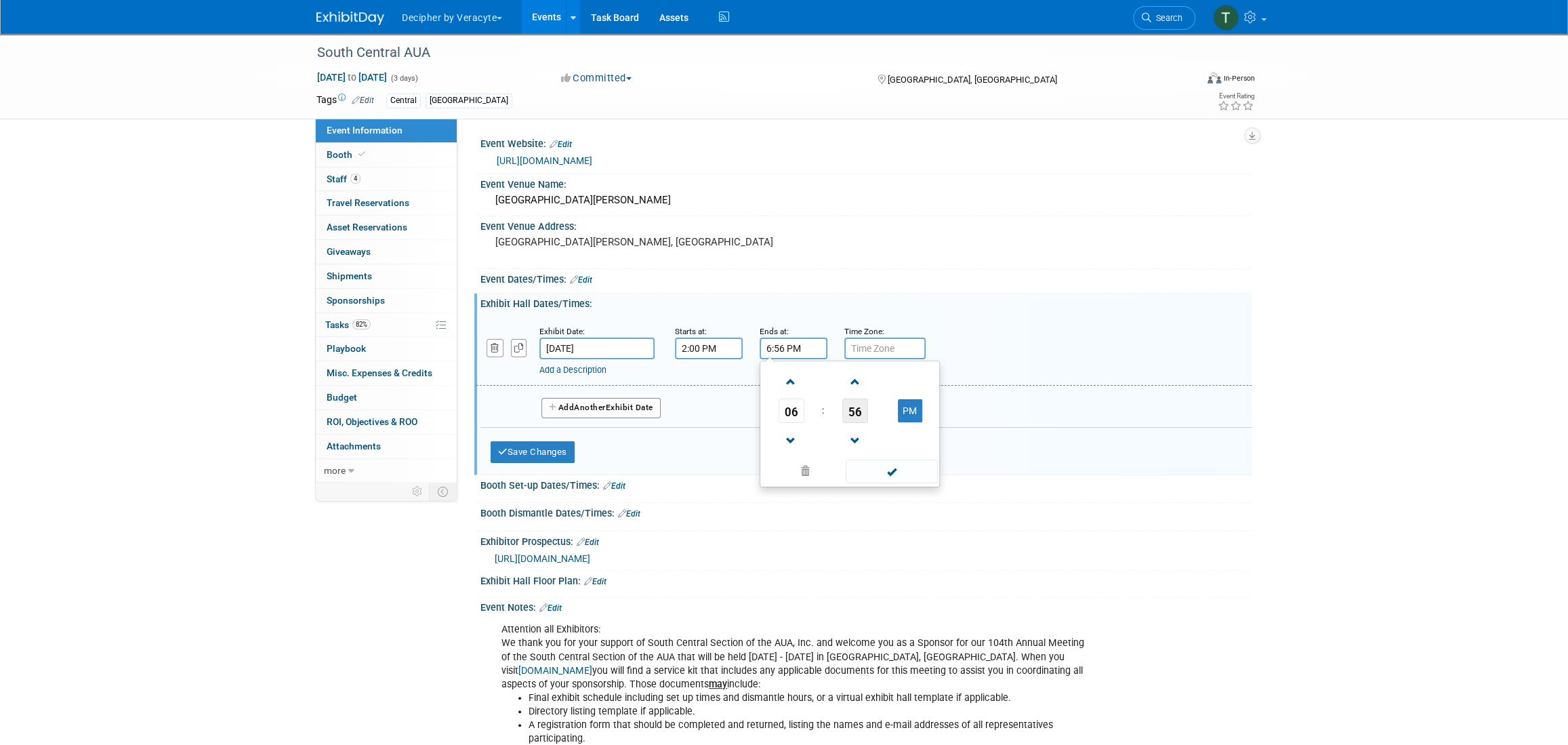
click at [852, 406] on span "56" at bounding box center [855, 411] width 26 height 25
click at [866, 421] on td "30" at bounding box center [872, 419] width 44 height 37
type input "6:30 PM"
click at [603, 401] on button "Add Another Exhibit Date" at bounding box center [601, 408] width 119 height 20
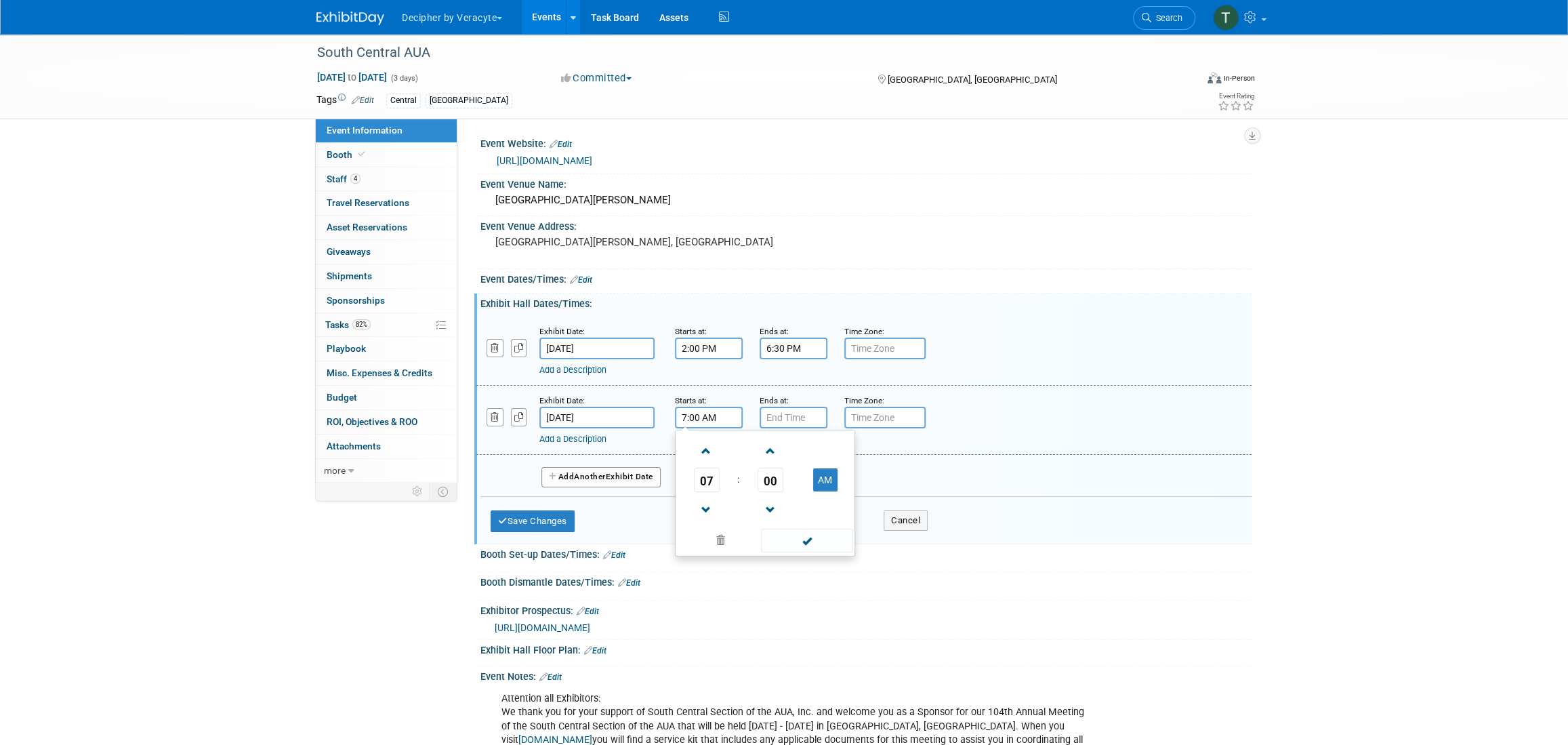
click at [721, 424] on input "7:00 AM" at bounding box center [708, 417] width 68 height 22
click at [706, 447] on span at bounding box center [706, 451] width 24 height 24
click at [696, 447] on span at bounding box center [706, 451] width 24 height 24
click at [762, 480] on span "00" at bounding box center [771, 480] width 26 height 25
click at [797, 486] on td "30" at bounding box center [786, 488] width 44 height 37
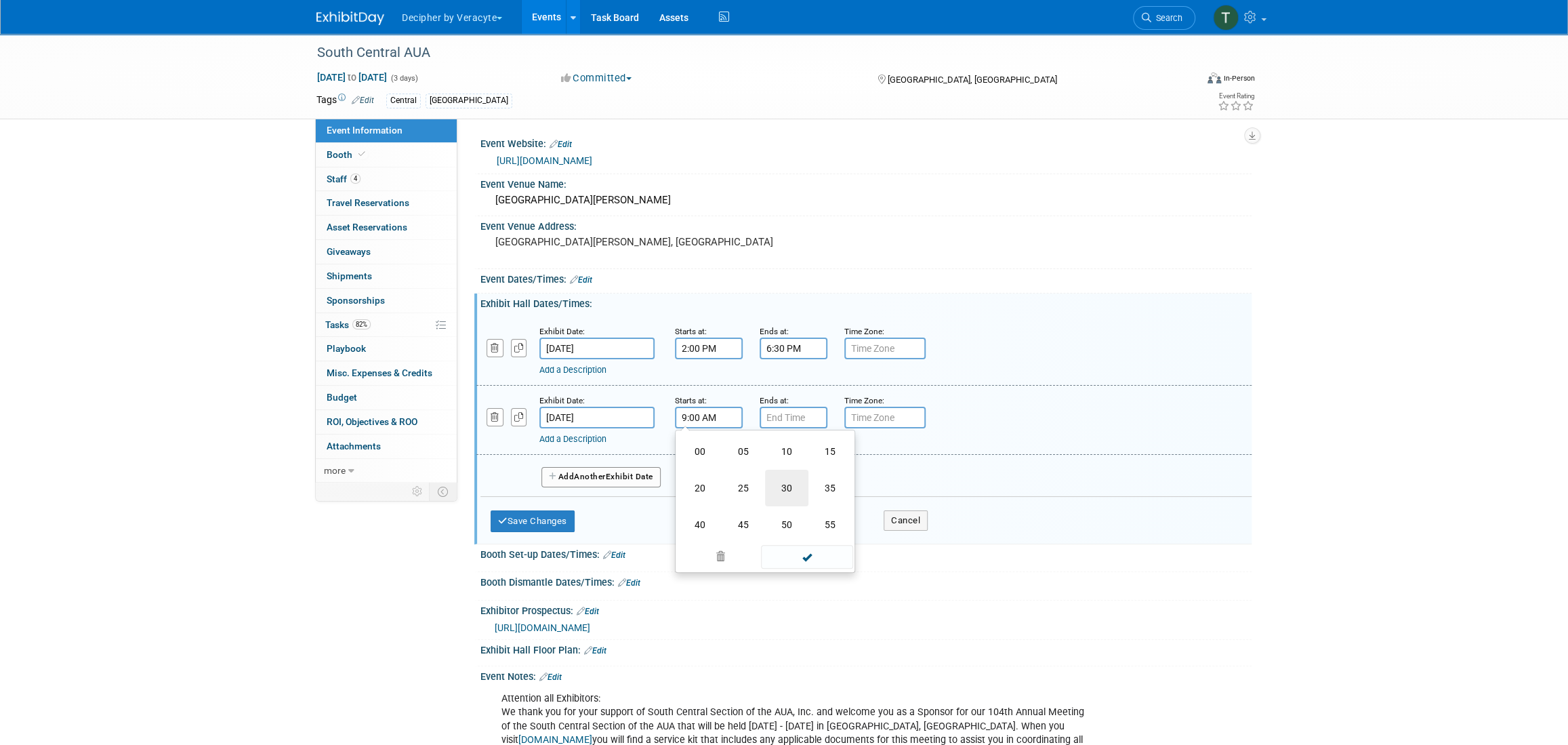
type input "9:30 AM"
click at [795, 422] on input "7:00 PM" at bounding box center [793, 417] width 68 height 22
click at [785, 492] on link at bounding box center [791, 509] width 26 height 35
click at [787, 504] on span at bounding box center [790, 509] width 24 height 24
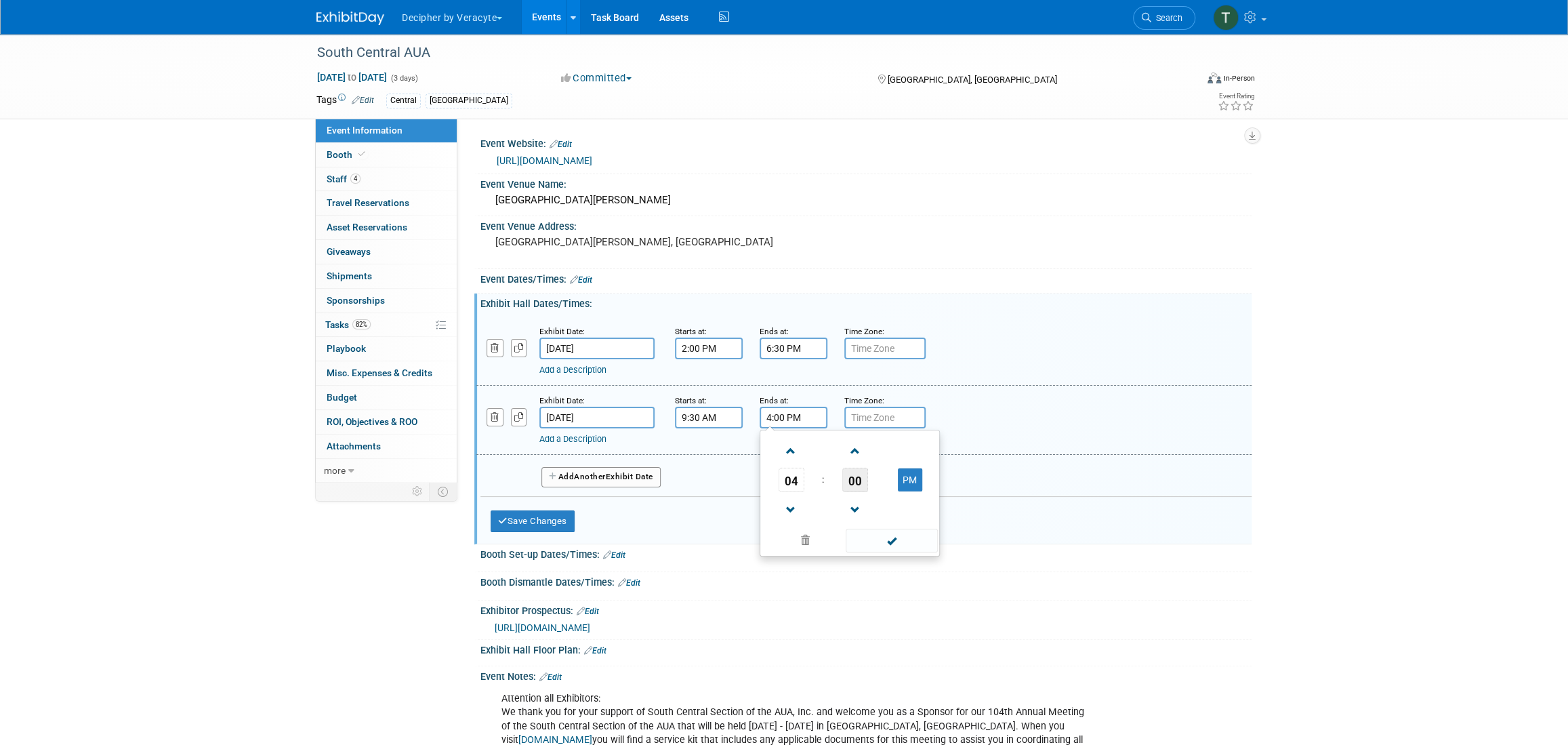
click at [855, 479] on span "00" at bounding box center [855, 480] width 26 height 25
click at [855, 479] on td "30" at bounding box center [872, 488] width 44 height 37
type input "4:30 PM"
click at [635, 481] on button "Add Another Exhibit Date" at bounding box center [601, 477] width 119 height 20
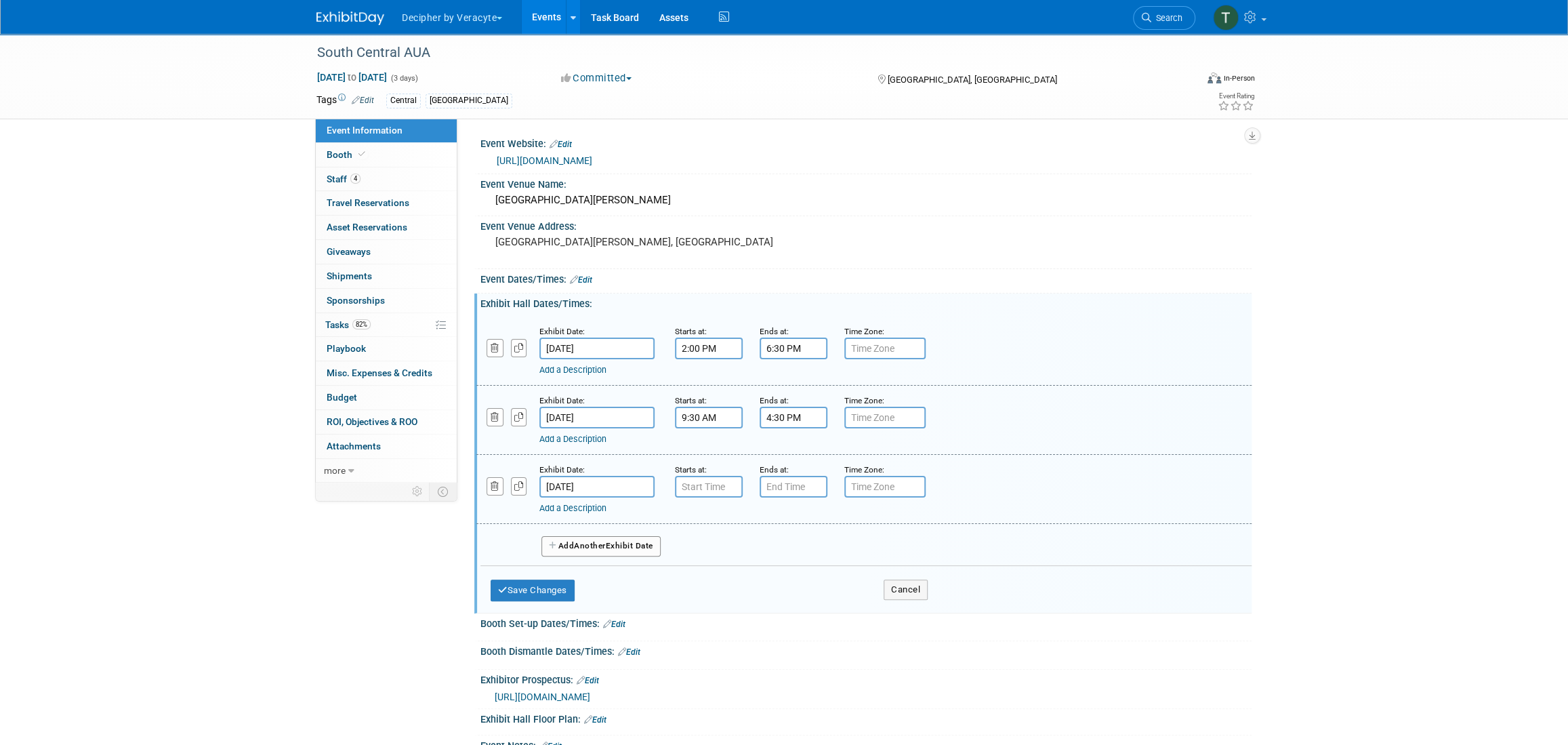
click at [722, 498] on div "Add a Description Description:" at bounding box center [829, 505] width 580 height 17
click at [719, 483] on input "7:00 AM" at bounding box center [708, 487] width 68 height 22
click at [698, 514] on span at bounding box center [706, 520] width 24 height 24
click at [778, 549] on span "00" at bounding box center [771, 549] width 26 height 25
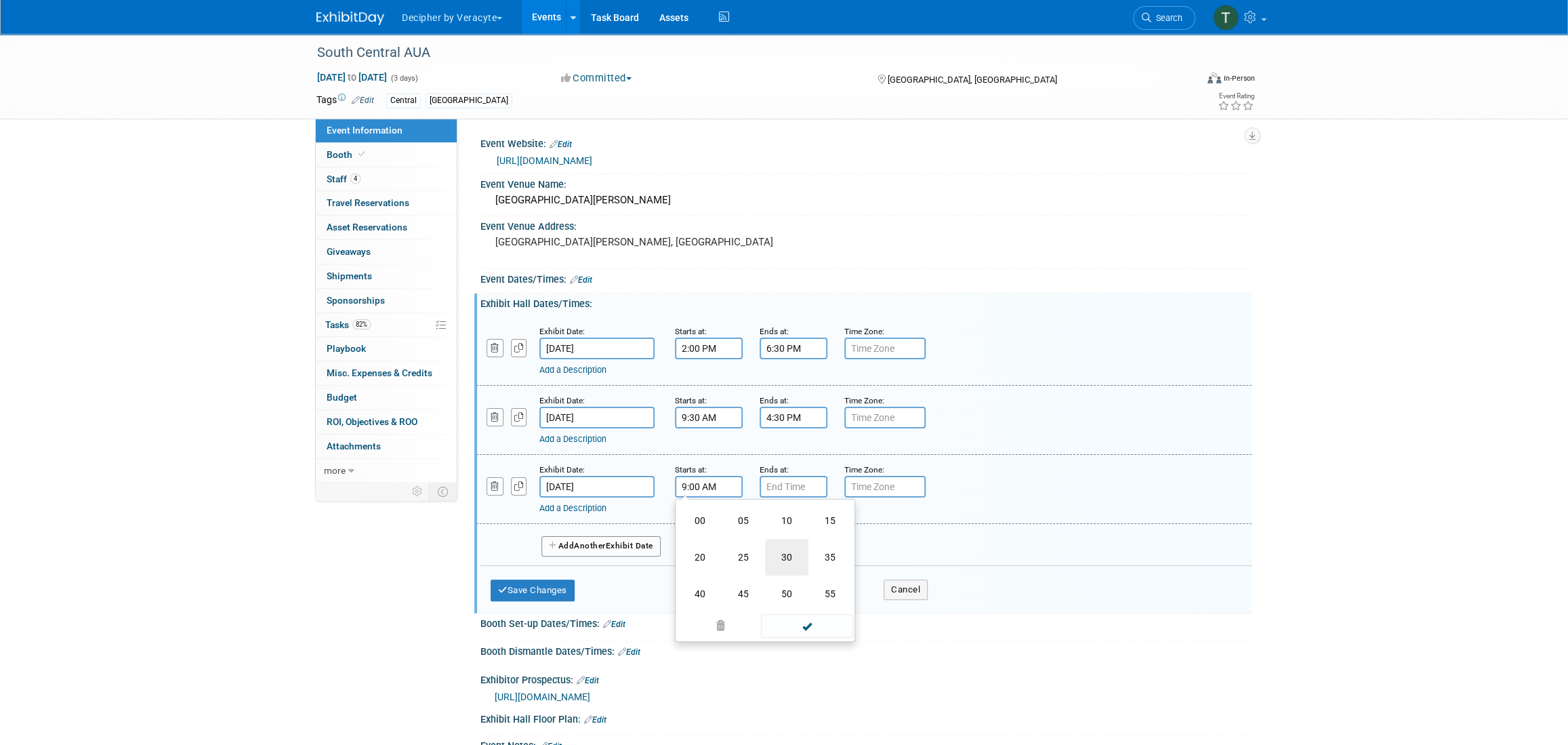
click at [781, 551] on td "30" at bounding box center [786, 557] width 44 height 37
type input "9:30 AM"
click at [785, 486] on input "7:00 PM" at bounding box center [793, 487] width 68 height 22
click at [782, 570] on span at bounding box center [790, 579] width 24 height 24
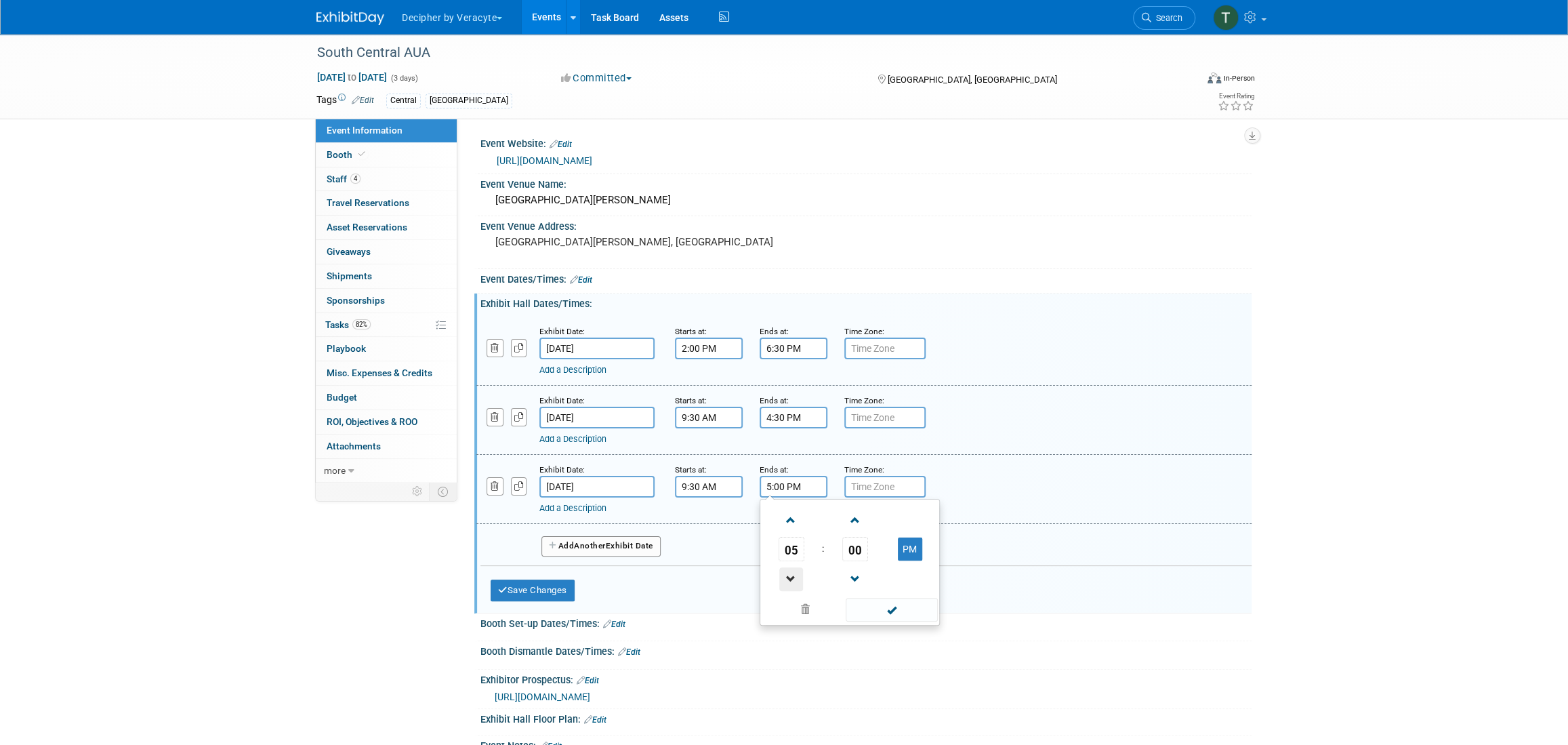
click at [782, 570] on span at bounding box center [790, 579] width 24 height 24
type input "3:00 PM"
click at [562, 584] on button "Save Changes" at bounding box center [532, 591] width 84 height 22
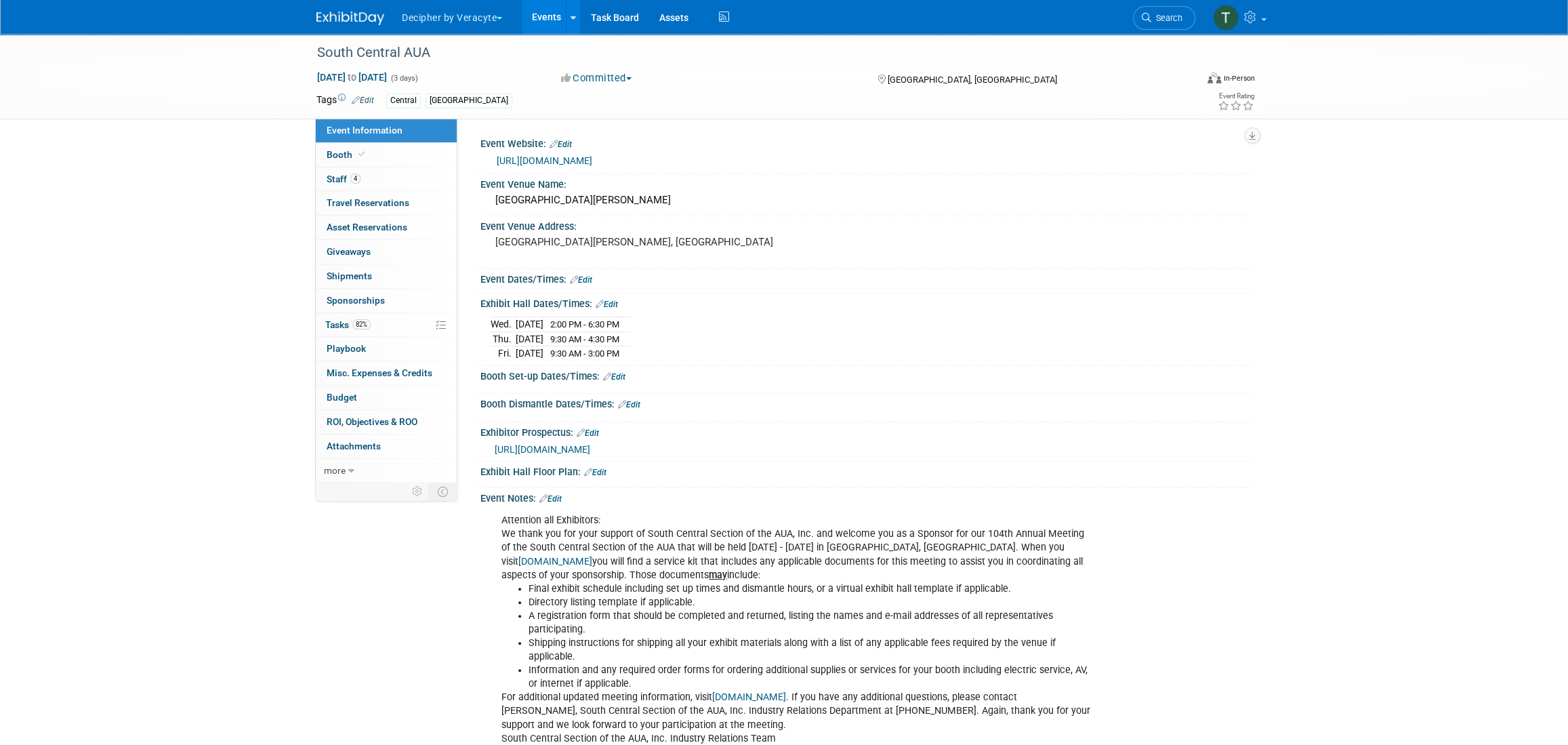
click at [623, 378] on link "Edit" at bounding box center [614, 377] width 23 height 10
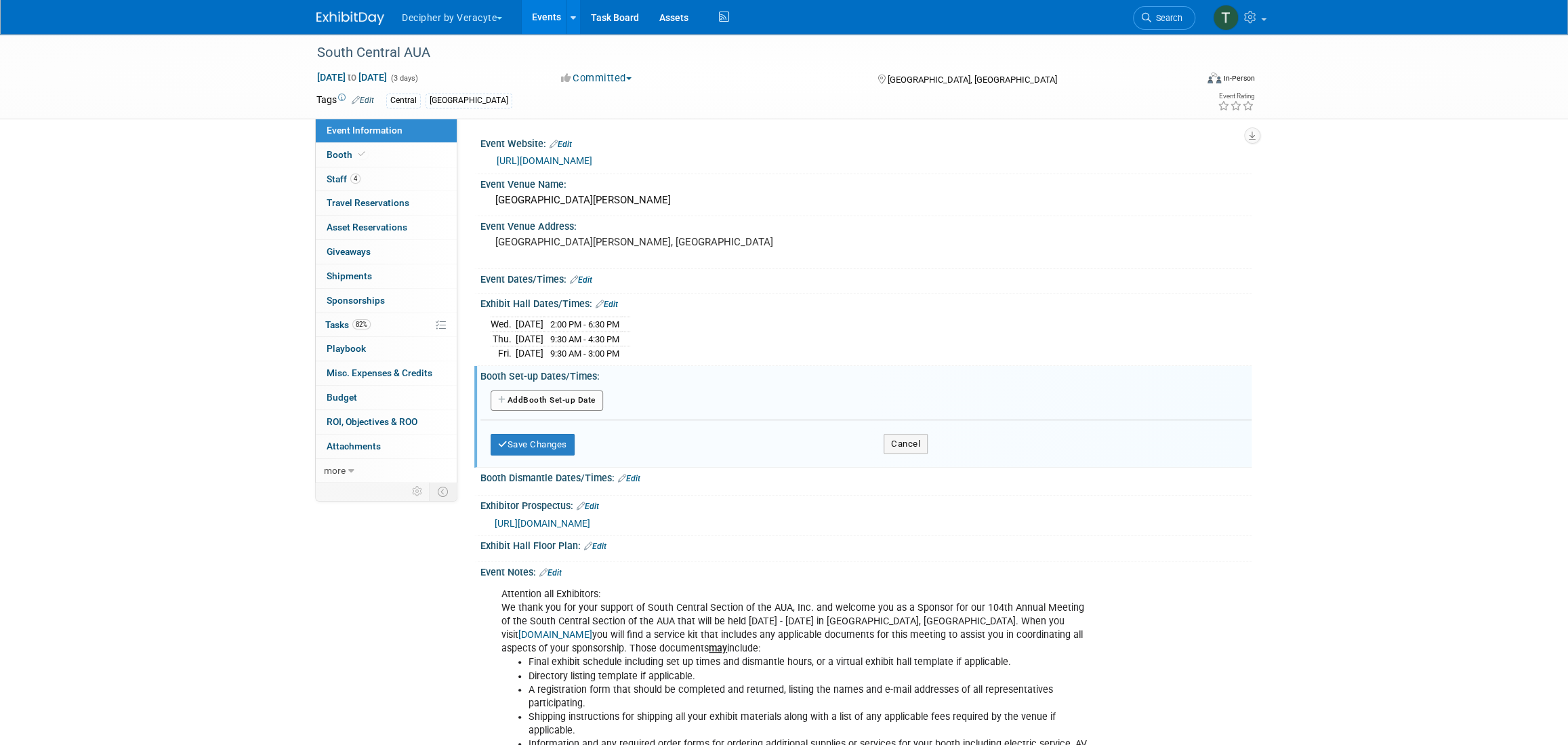
click at [587, 394] on button "Add Another Booth Set-up Date" at bounding box center [547, 401] width 113 height 20
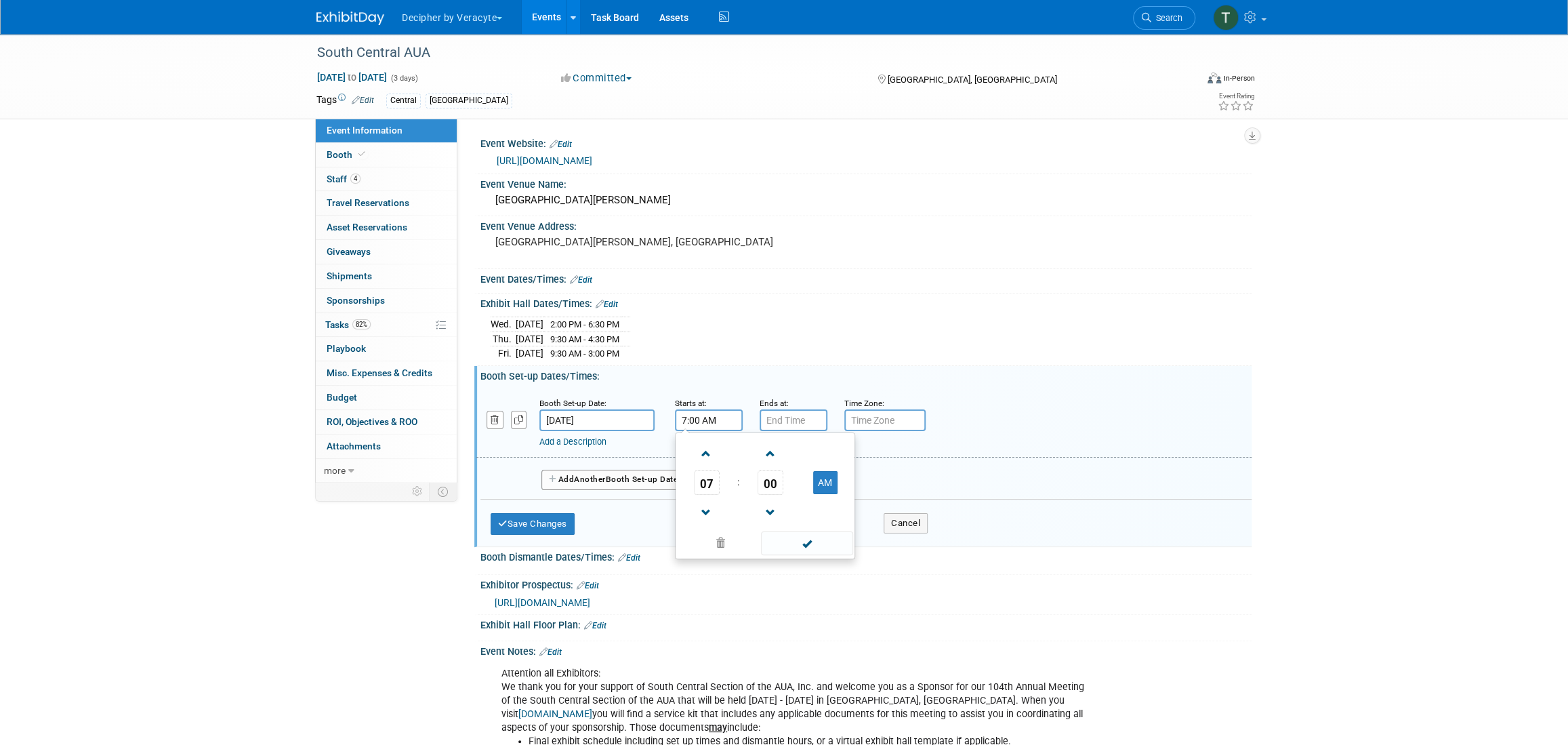
click at [696, 425] on input "7:00 AM" at bounding box center [708, 420] width 68 height 22
click at [699, 449] on span at bounding box center [706, 453] width 24 height 24
click at [773, 432] on div "10 : 00 AM 12 01 02 03 04 05 06 07 08 09 10 11 00 05 10 15 20 25 30 35 40 45 50…" at bounding box center [765, 496] width 180 height 127
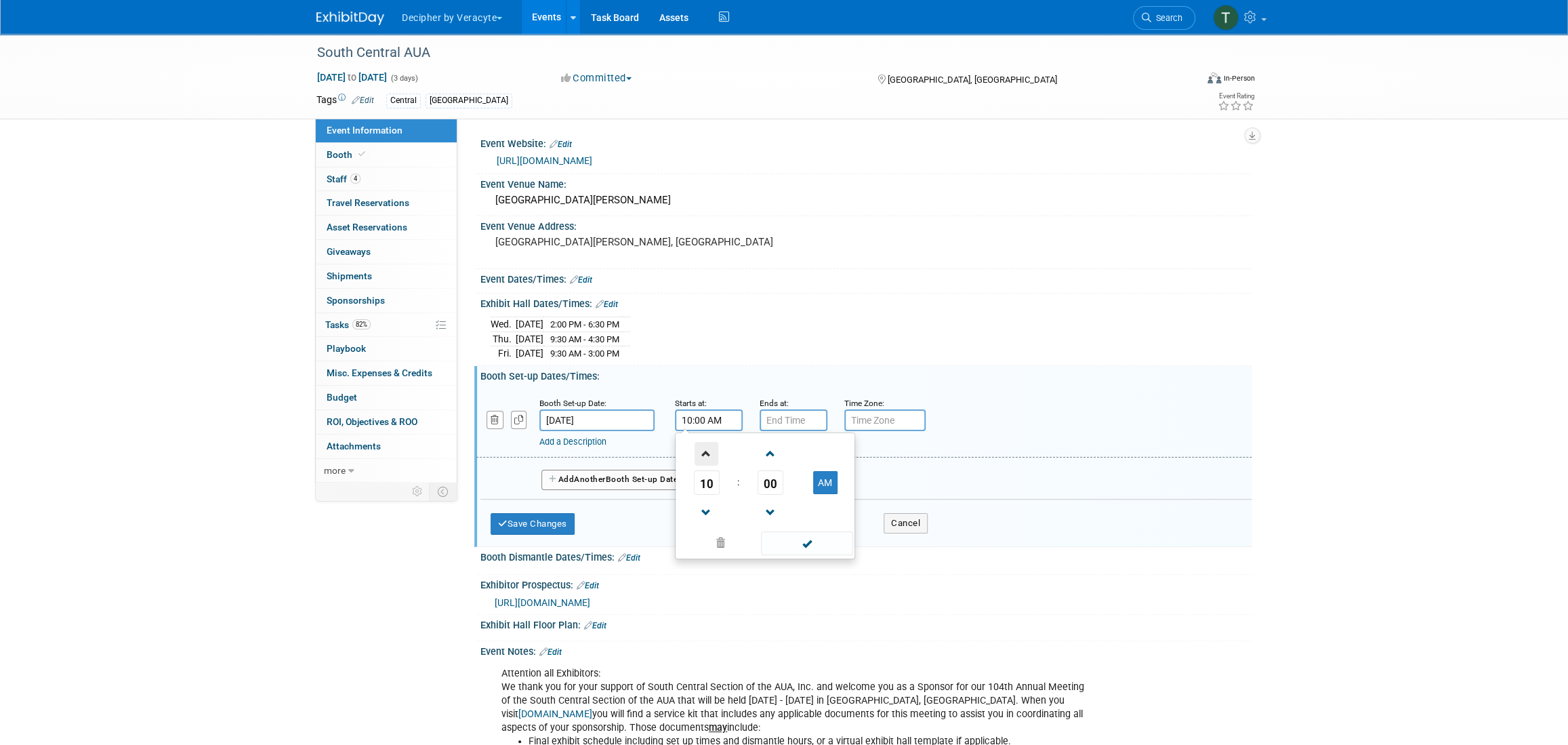
click at [713, 456] on span at bounding box center [706, 453] width 24 height 24
click at [707, 508] on span at bounding box center [706, 512] width 24 height 24
type input "10:00 AM"
click at [760, 425] on input "7:00 PM" at bounding box center [793, 420] width 68 height 22
click at [794, 511] on span at bounding box center [790, 512] width 24 height 24
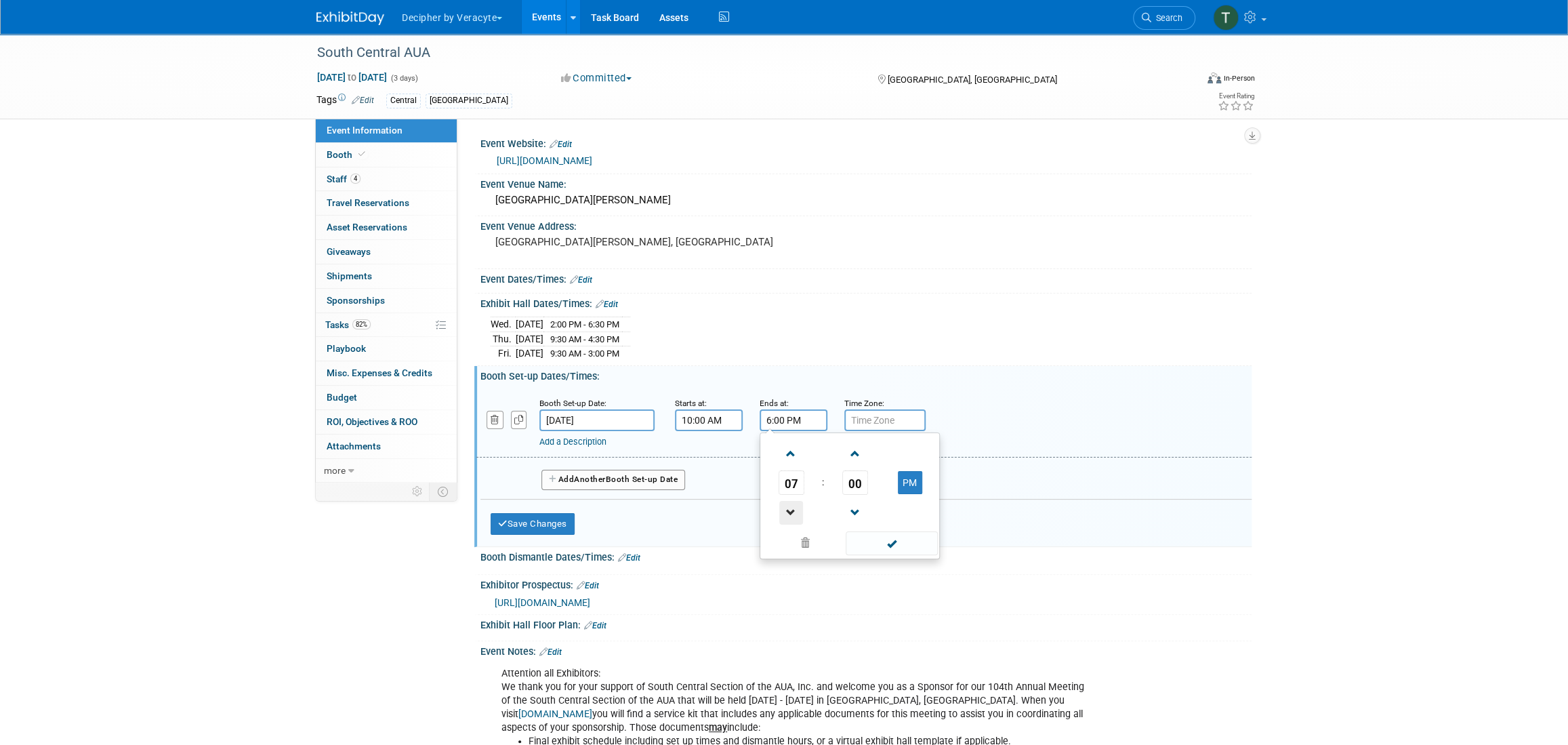
click at [794, 511] on span at bounding box center [790, 512] width 24 height 24
type input "2:00 PM"
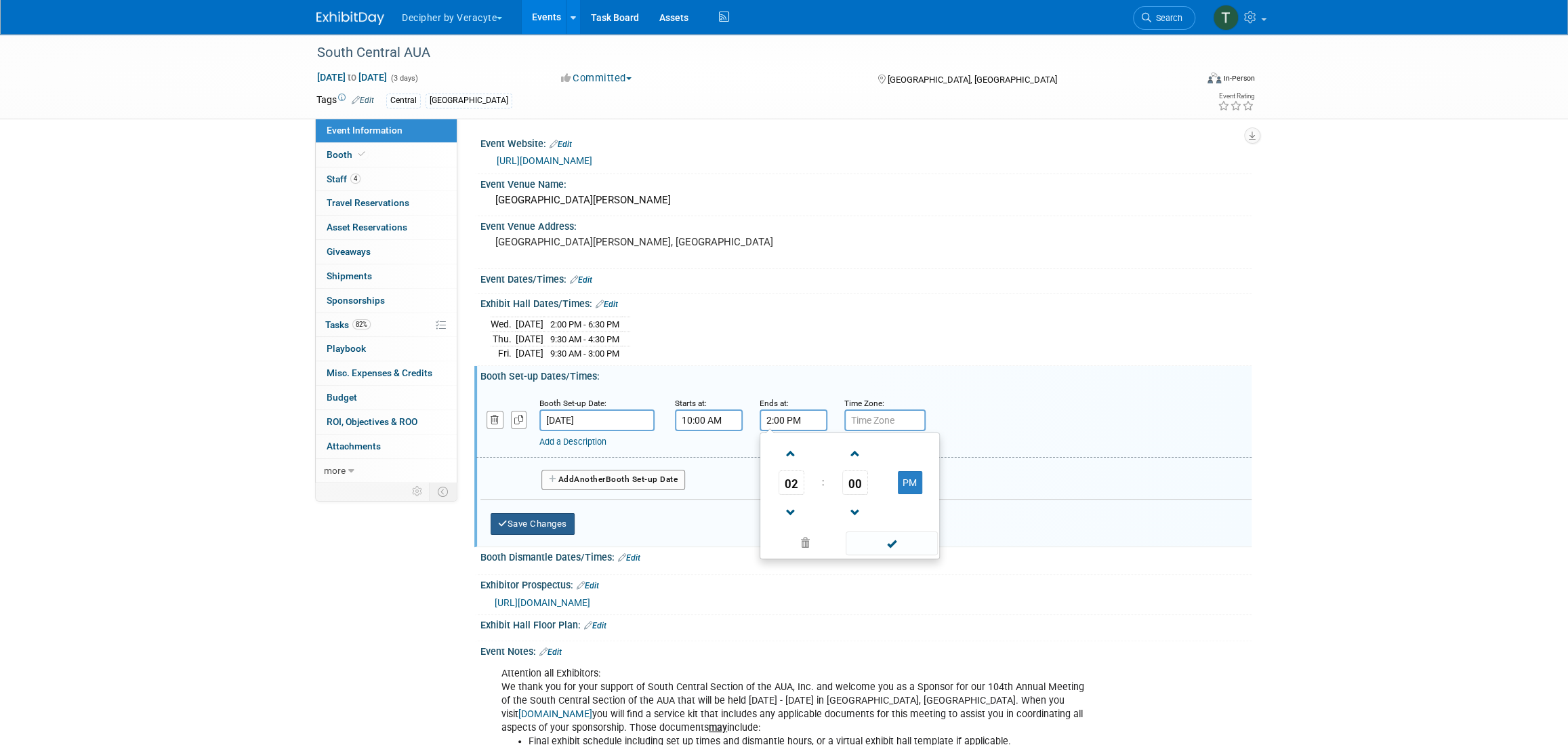
click at [528, 520] on button "Save Changes" at bounding box center [532, 524] width 84 height 22
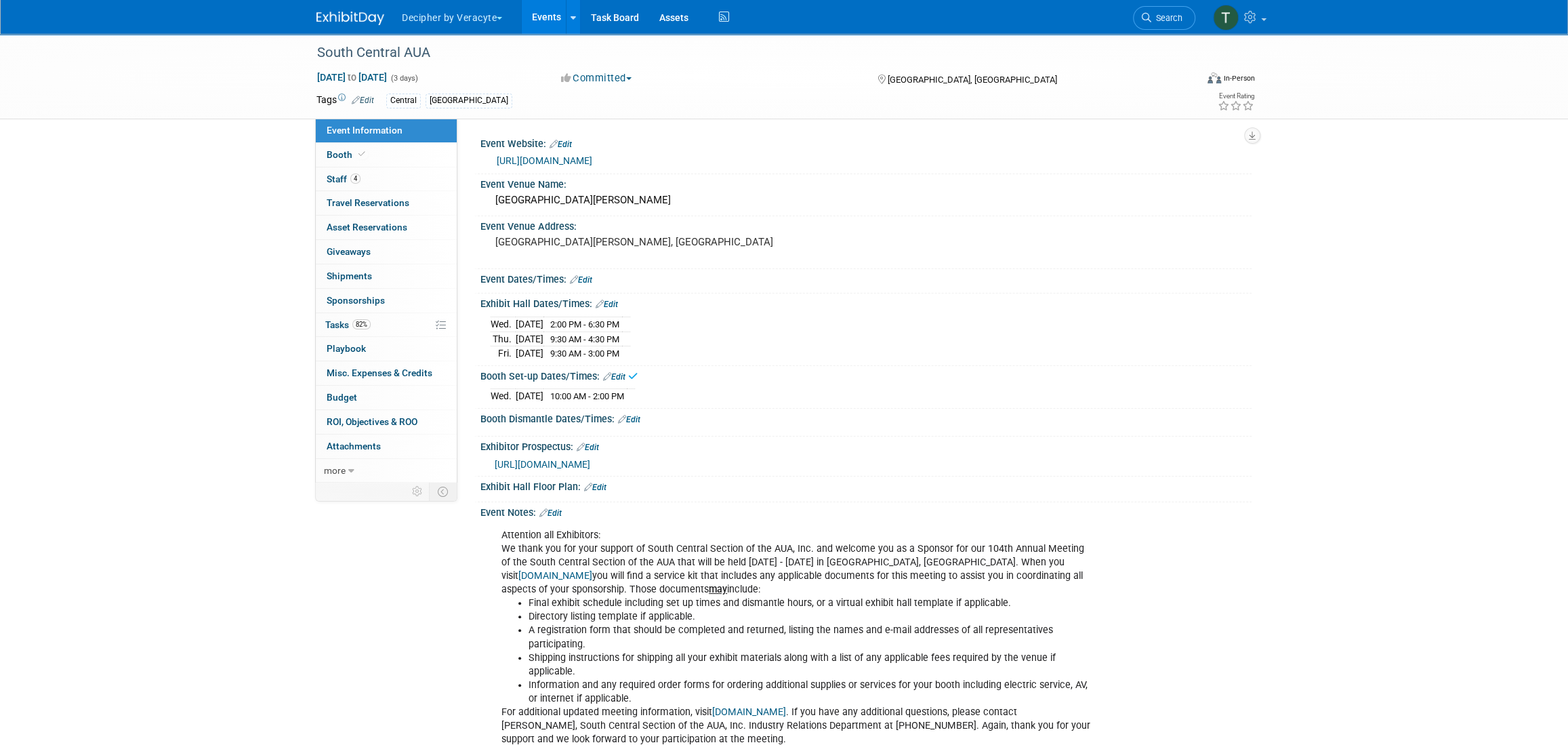
click at [640, 417] on link "Edit" at bounding box center [629, 419] width 23 height 10
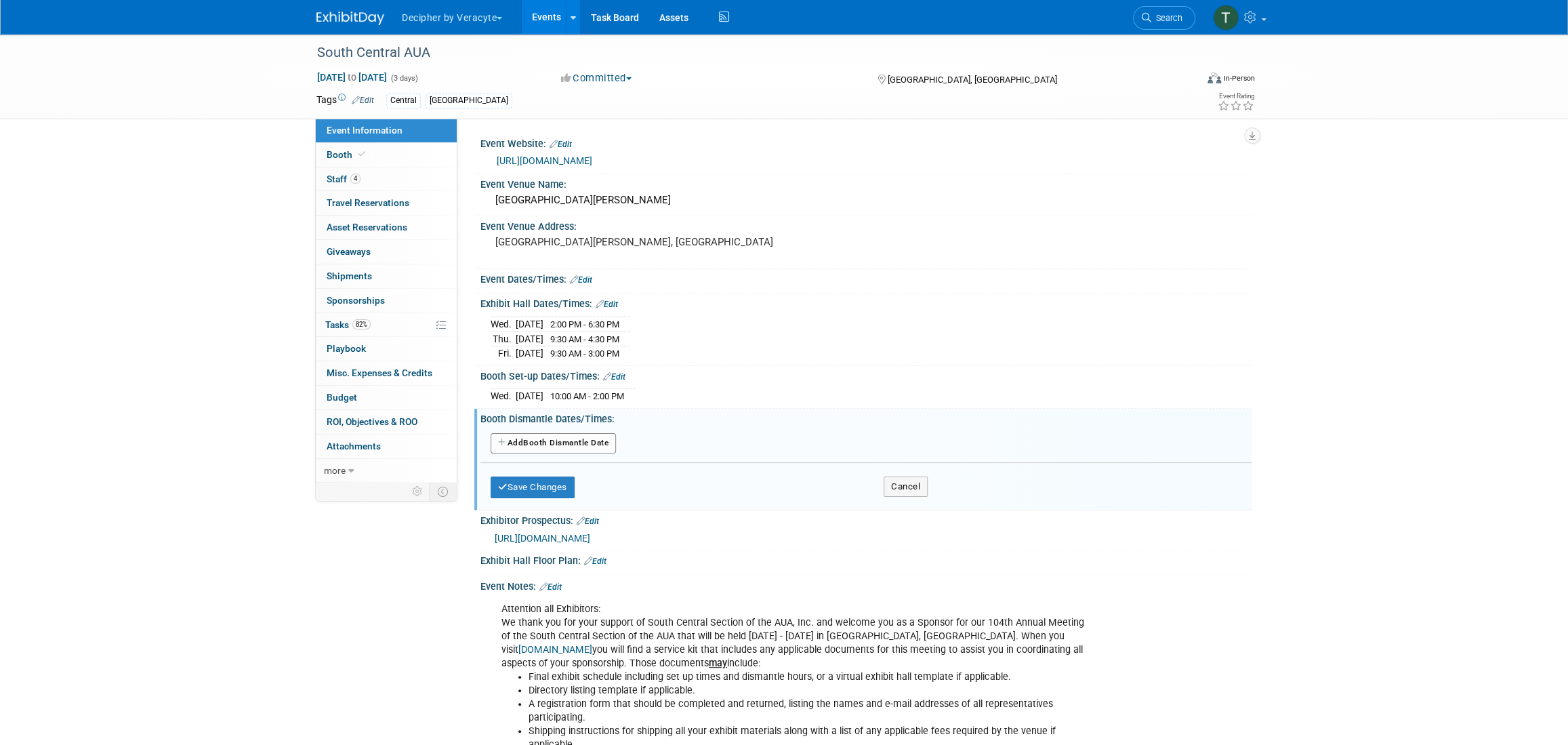
click at [559, 434] on button "Add Another Booth Dismantle Date" at bounding box center [554, 443] width 126 height 20
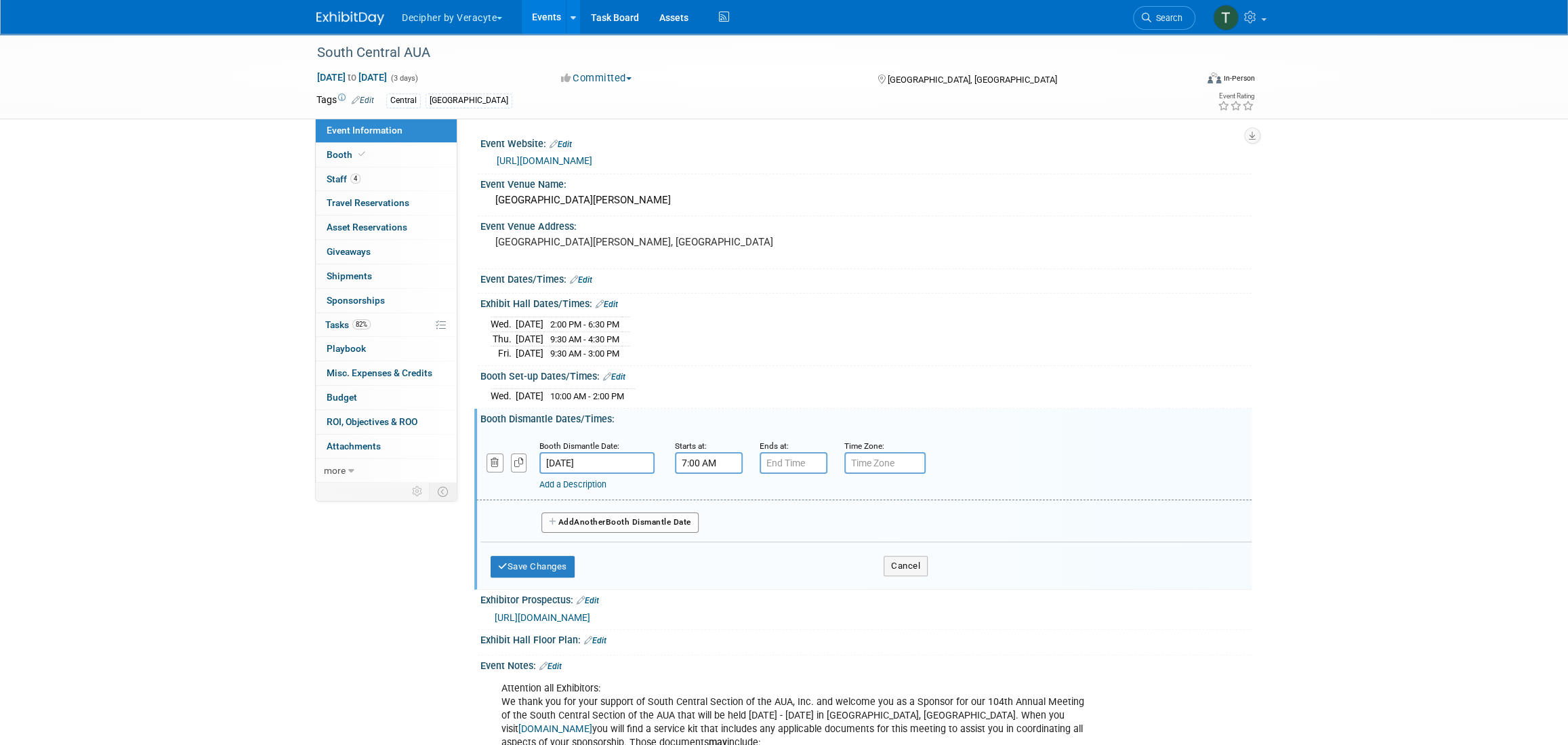
click at [734, 469] on input "7:00 AM" at bounding box center [708, 463] width 68 height 22
click at [717, 546] on link at bounding box center [707, 554] width 26 height 35
click at [712, 548] on span at bounding box center [706, 555] width 24 height 24
click at [712, 548] on span at bounding box center [706, 555] width 24 height 24
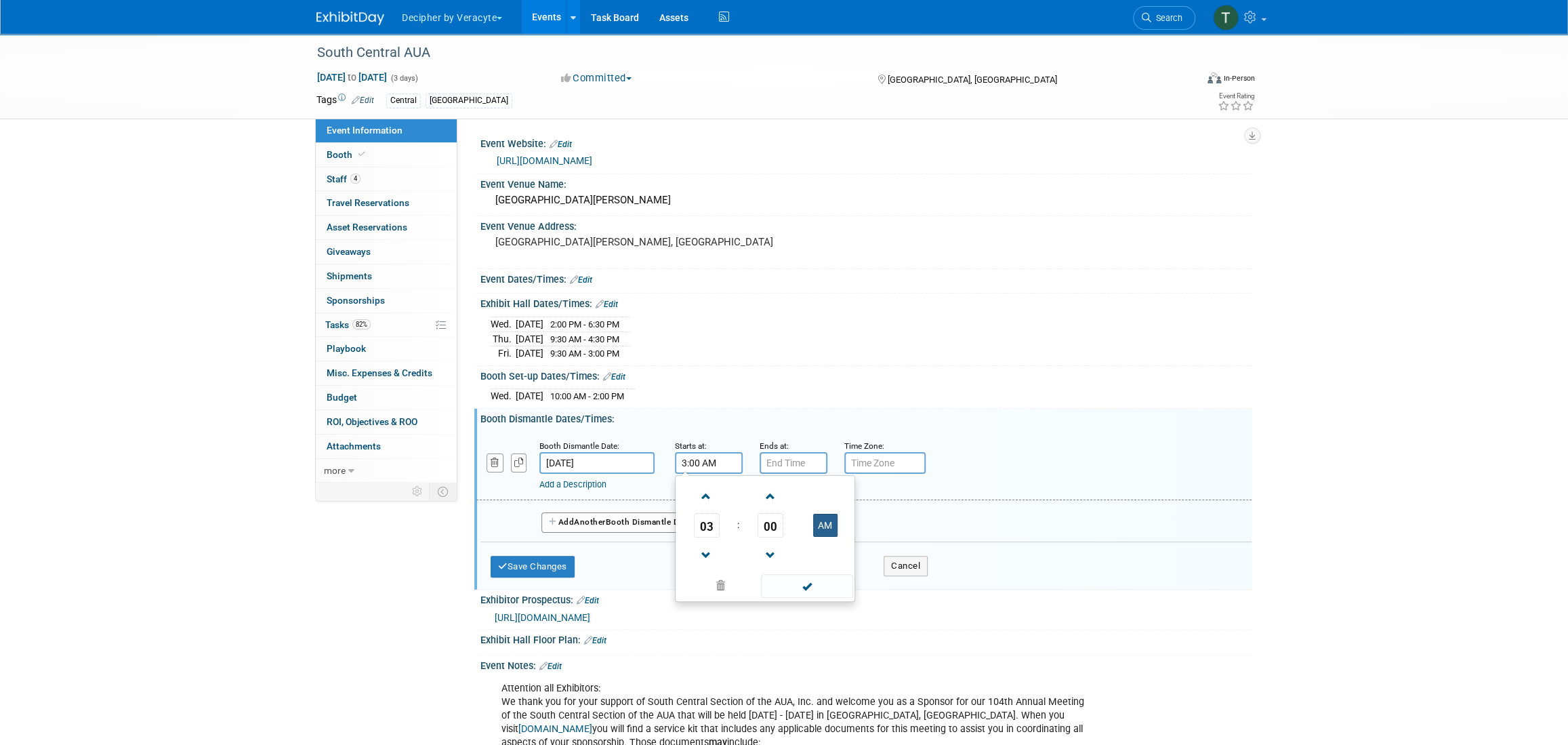
click at [814, 520] on button "AM" at bounding box center [825, 525] width 25 height 23
type input "3:00 PM"
click at [545, 576] on div "Save Changes Cancel" at bounding box center [709, 563] width 437 height 42
click at [545, 563] on button "Save Changes" at bounding box center [532, 567] width 84 height 22
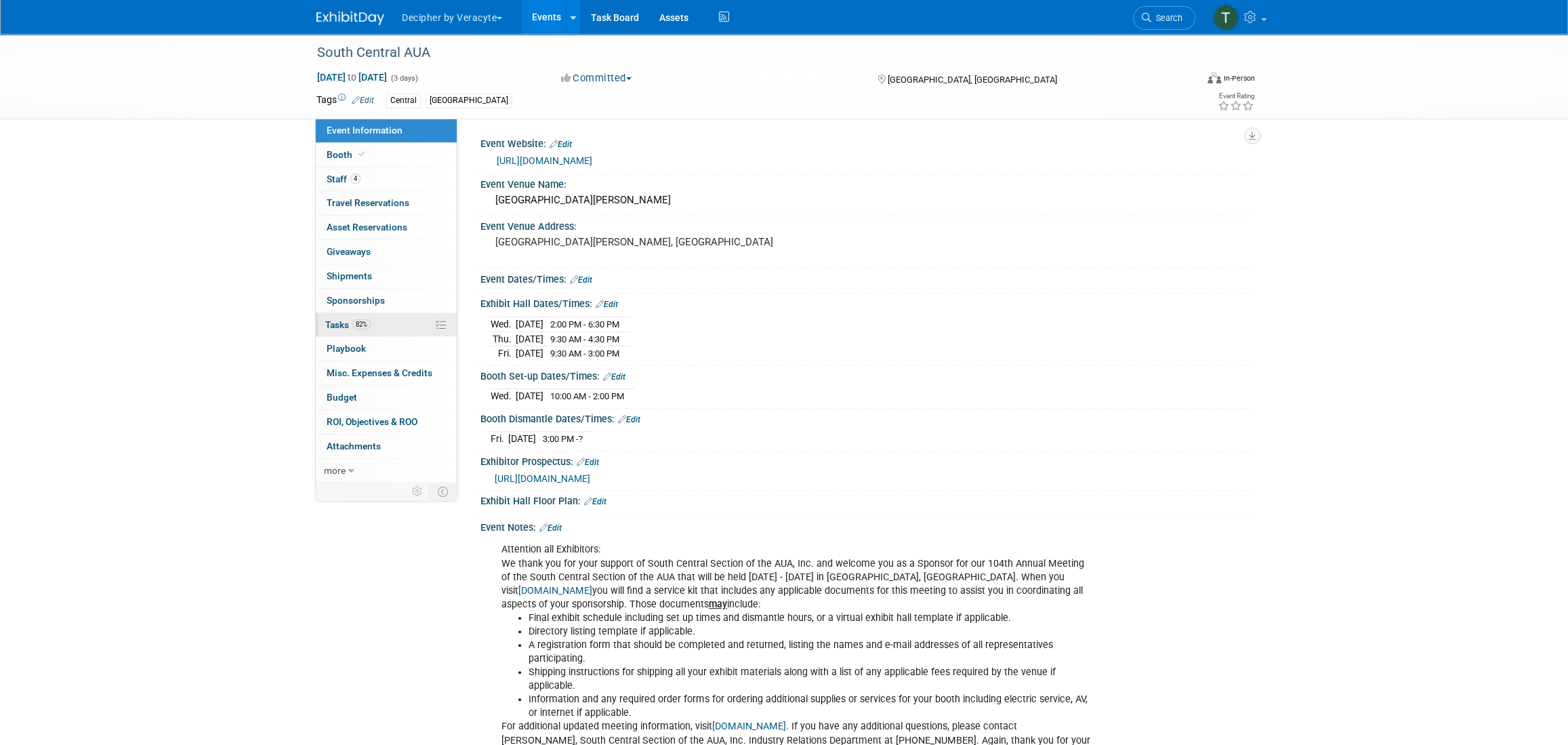
click at [357, 332] on link "82% Tasks 82%" at bounding box center [386, 325] width 141 height 24
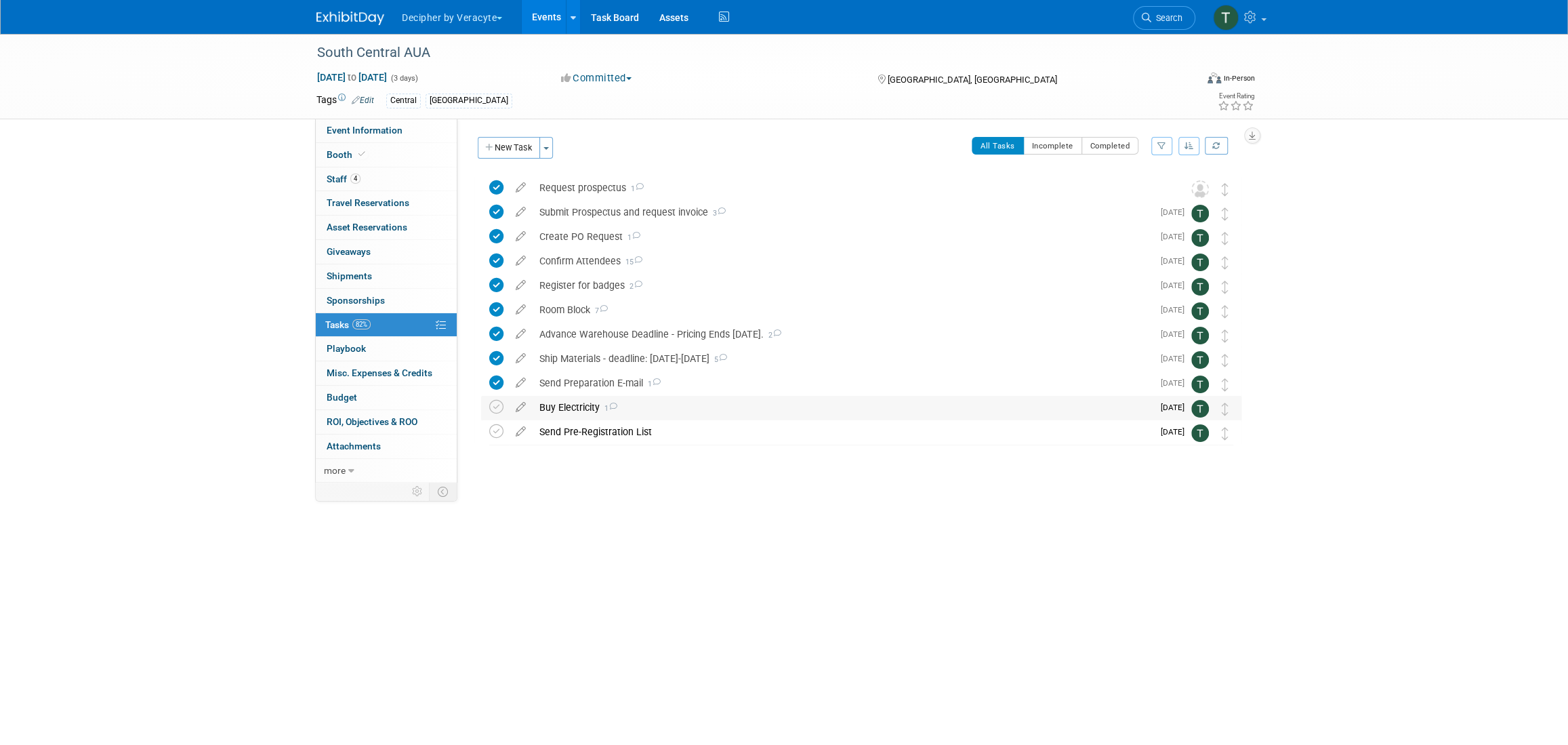
click at [593, 412] on div "Buy Electricity 1" at bounding box center [842, 408] width 620 height 23
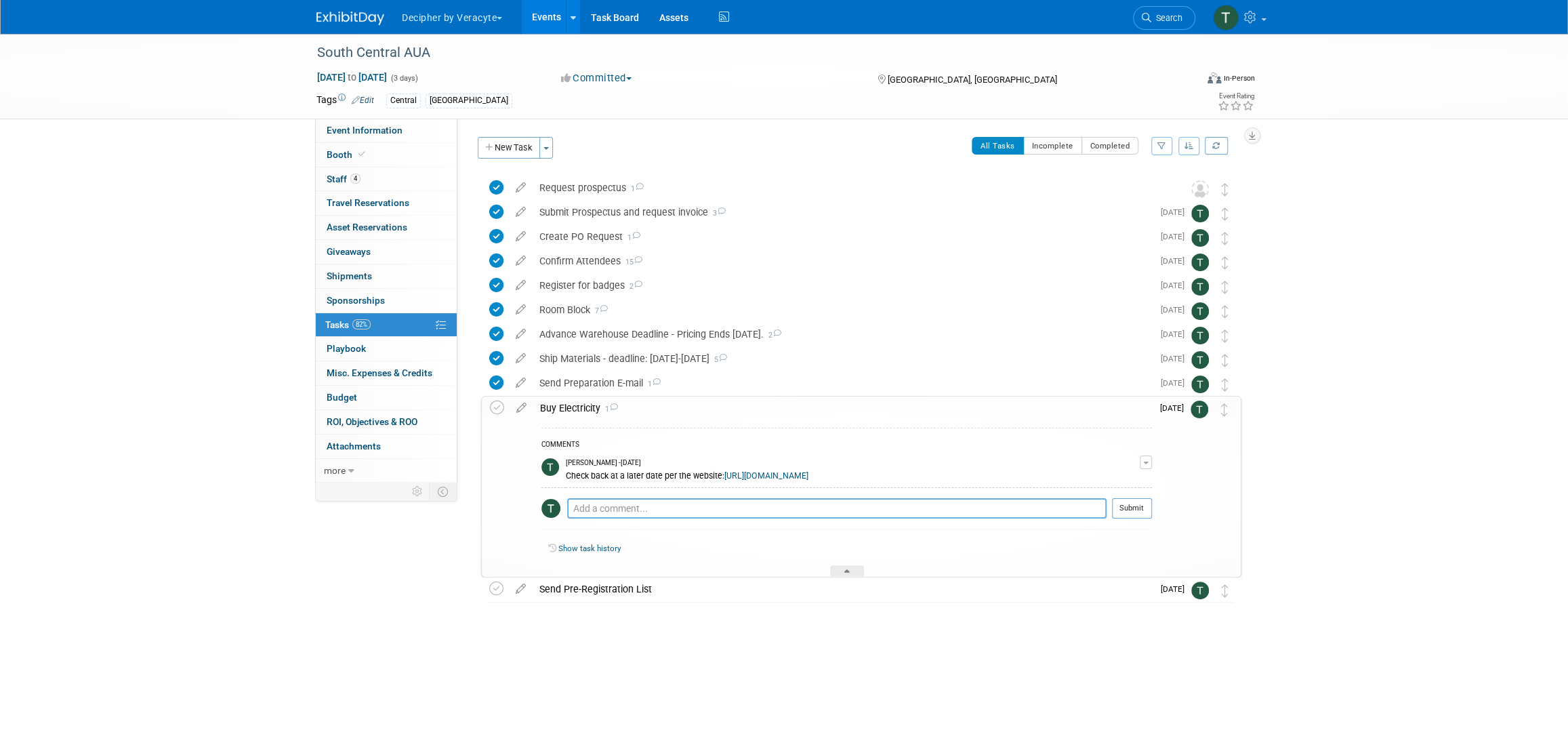
click at [642, 515] on textarea at bounding box center [837, 508] width 539 height 20
paste textarea "Your order number is: ECOM-000416711."
type textarea "Your order number is: ECOM-000416711."
click at [1139, 513] on button "Submit" at bounding box center [1132, 508] width 40 height 20
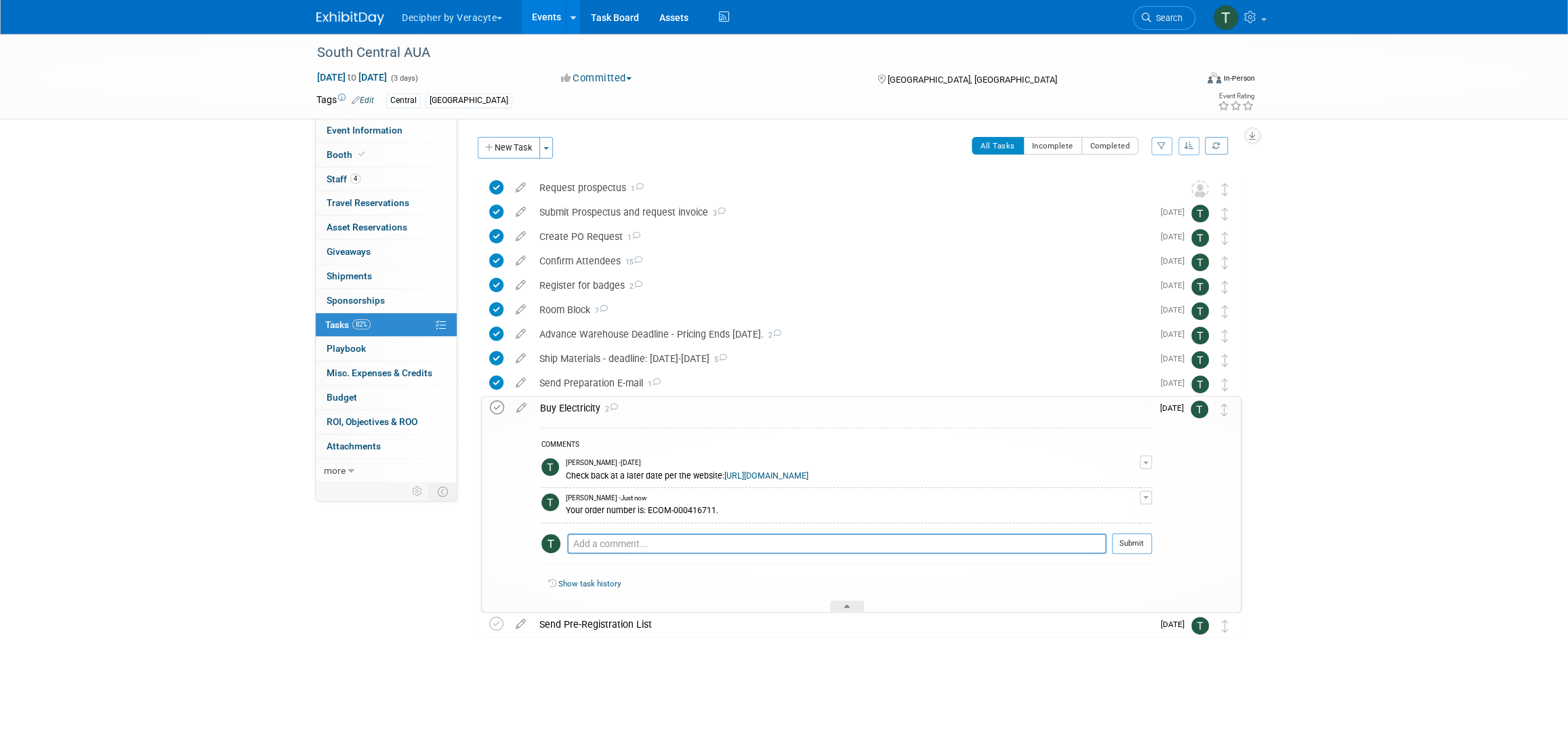
click at [493, 406] on icon at bounding box center [497, 408] width 14 height 14
click at [575, 417] on div "Buy Electricity 2" at bounding box center [842, 408] width 618 height 23
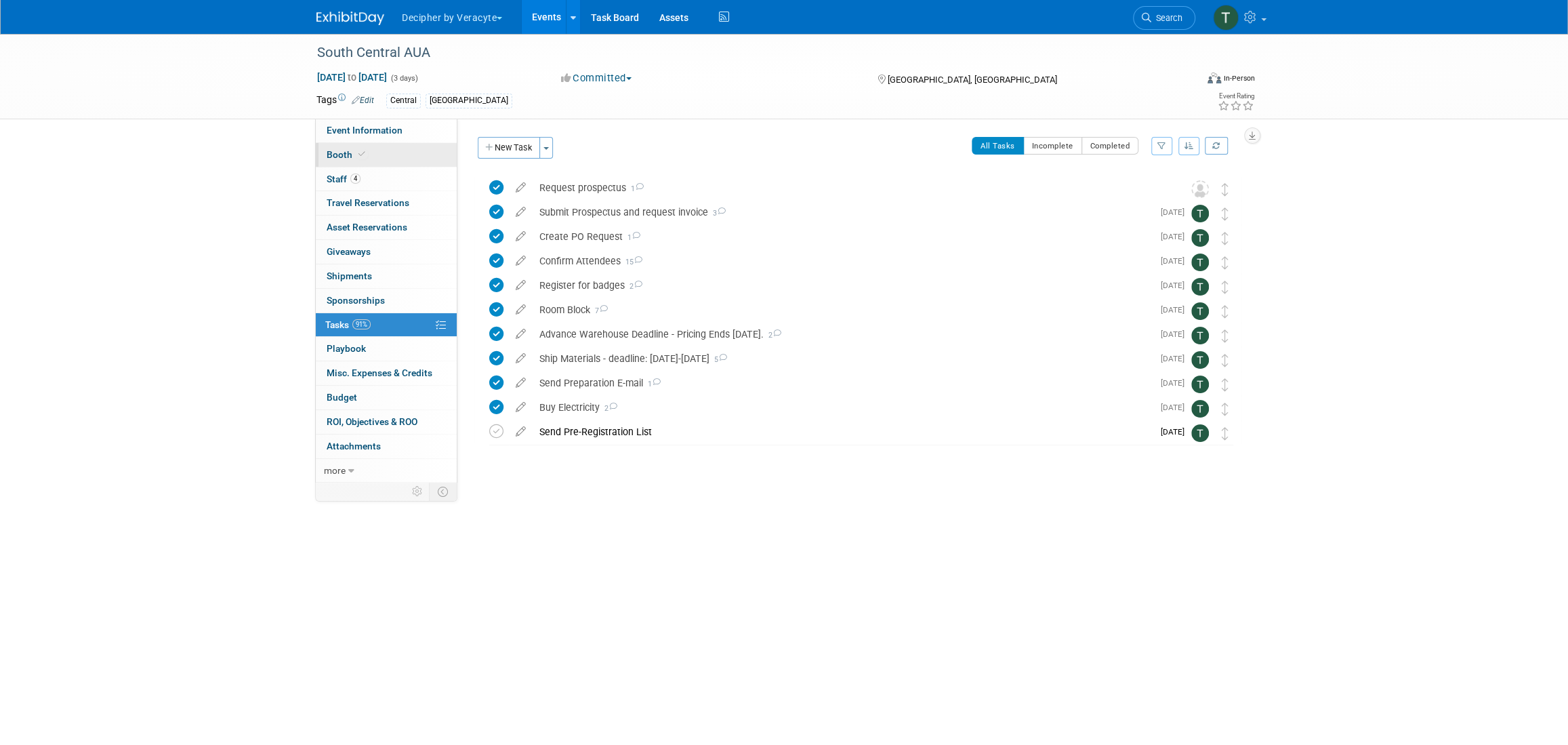
click at [369, 151] on link "Booth" at bounding box center [386, 154] width 141 height 24
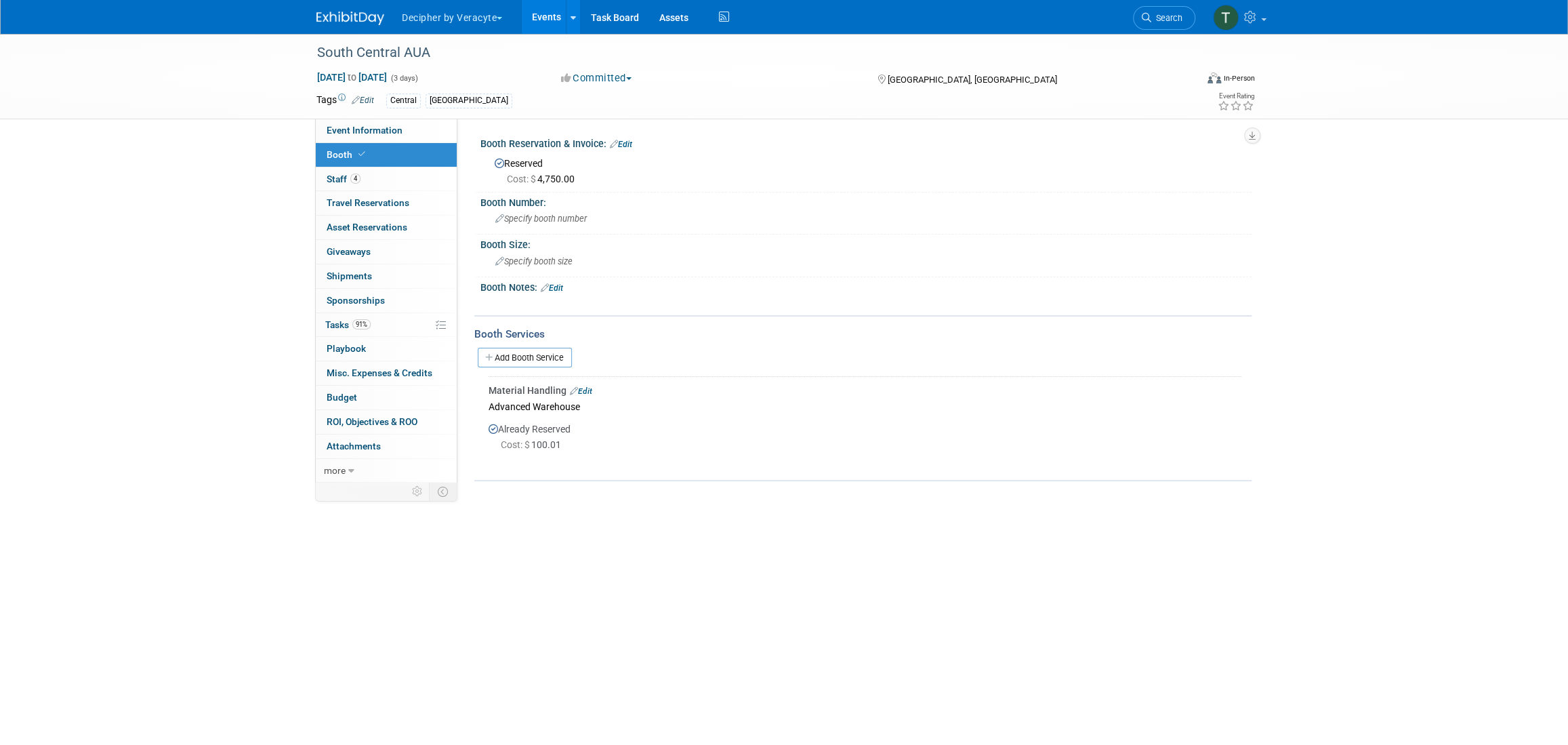
click at [625, 142] on link "Edit" at bounding box center [621, 144] width 23 height 10
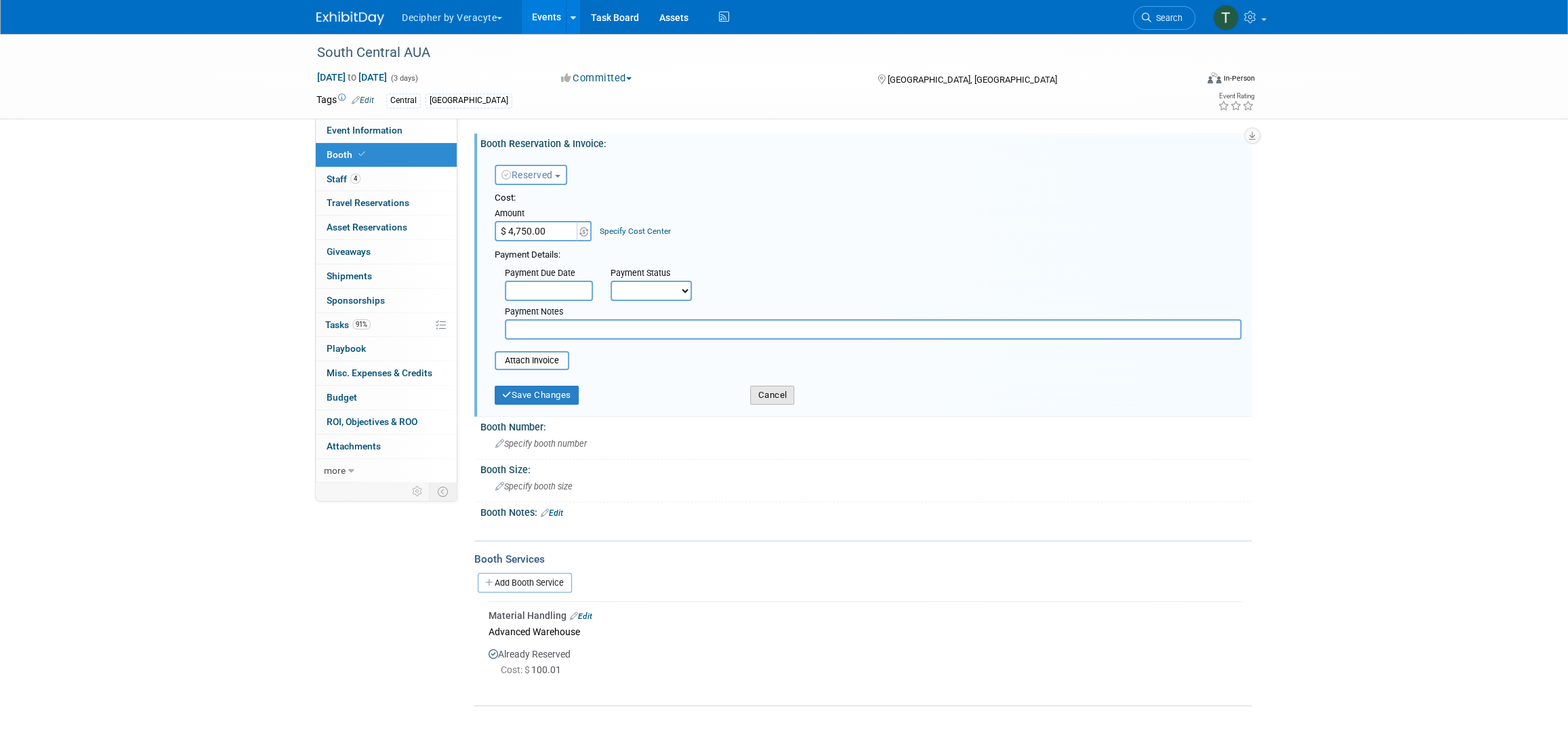
click at [772, 398] on button "Cancel" at bounding box center [772, 395] width 44 height 19
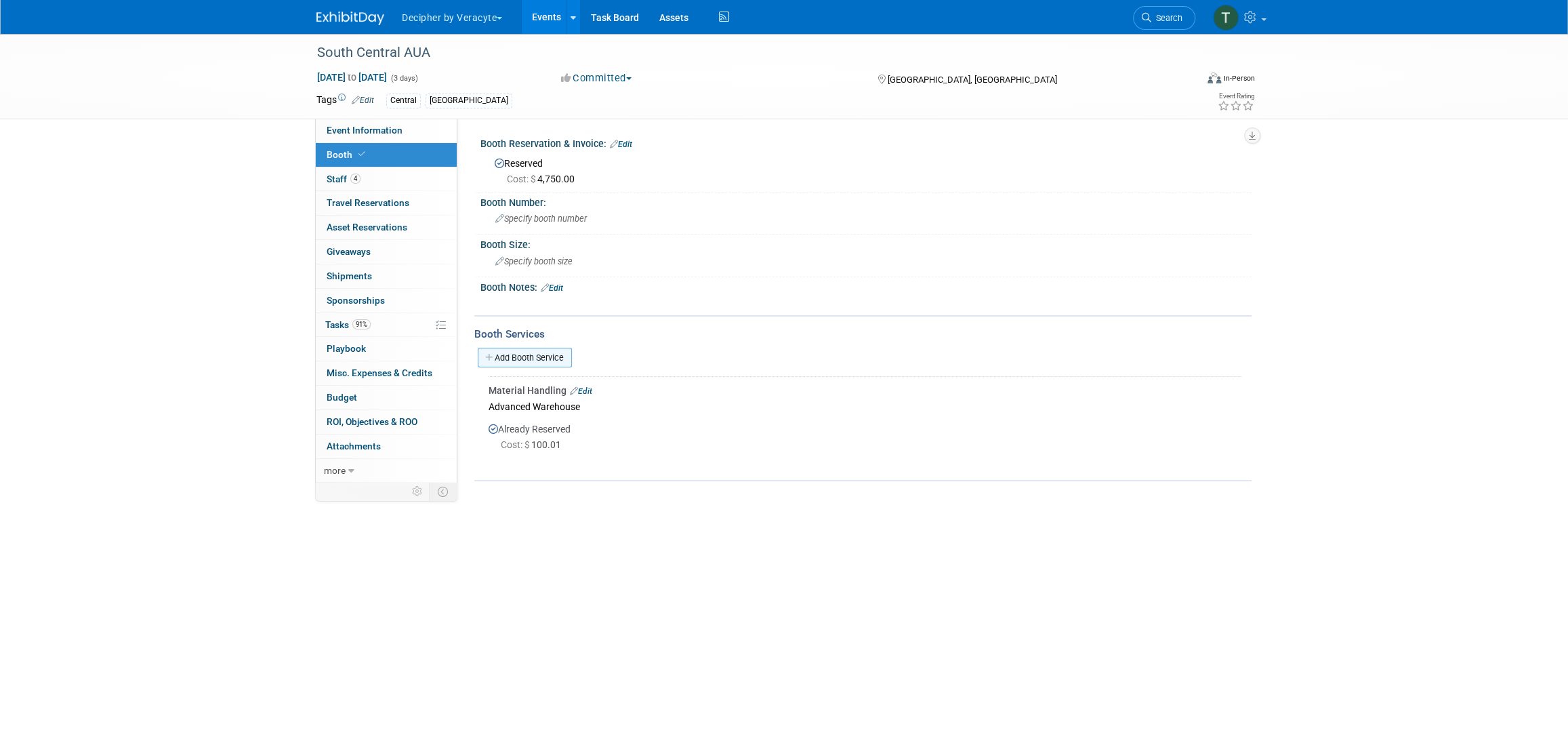
click at [543, 363] on link "Add Booth Service" at bounding box center [525, 357] width 94 height 20
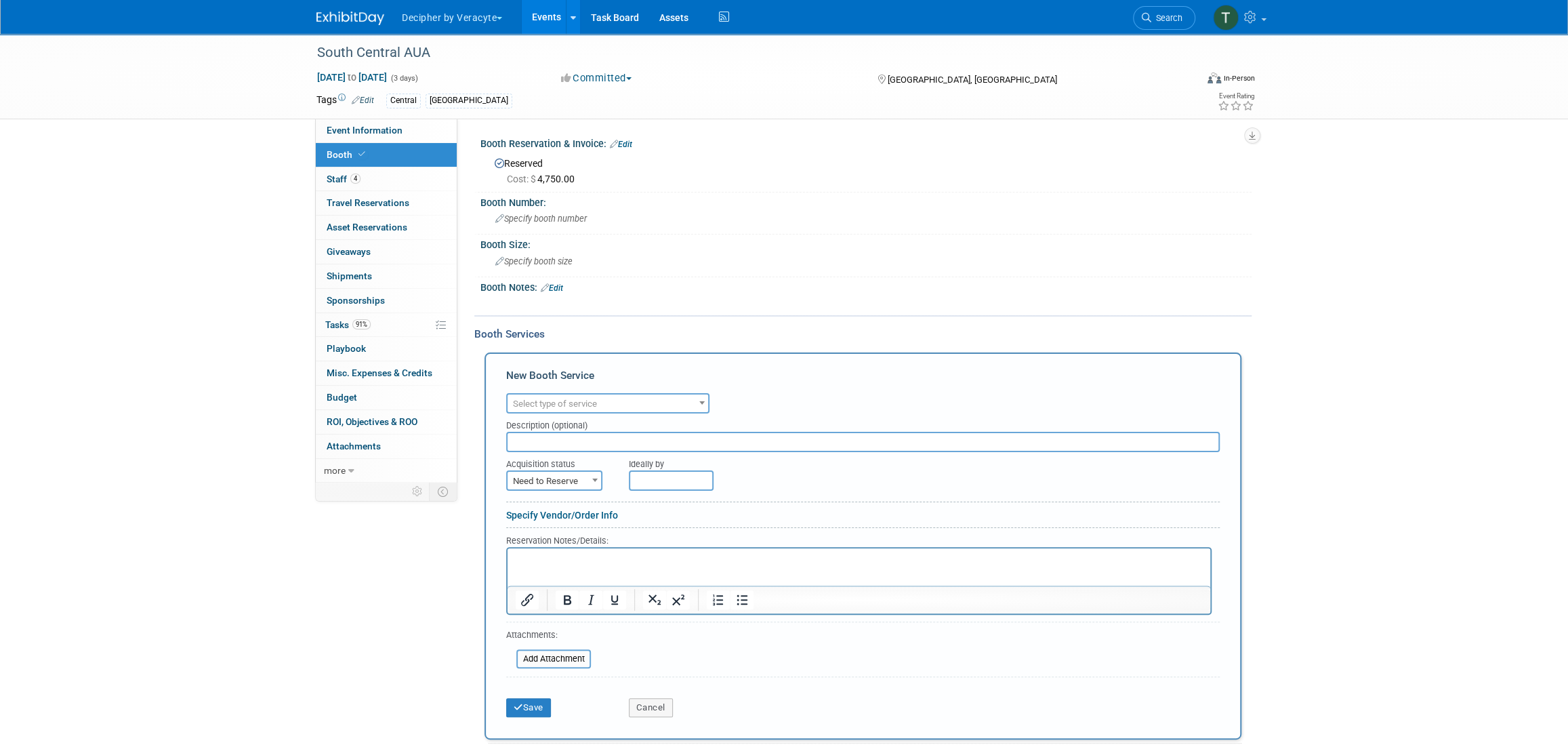
click at [584, 404] on span "Select type of service" at bounding box center [554, 404] width 84 height 10
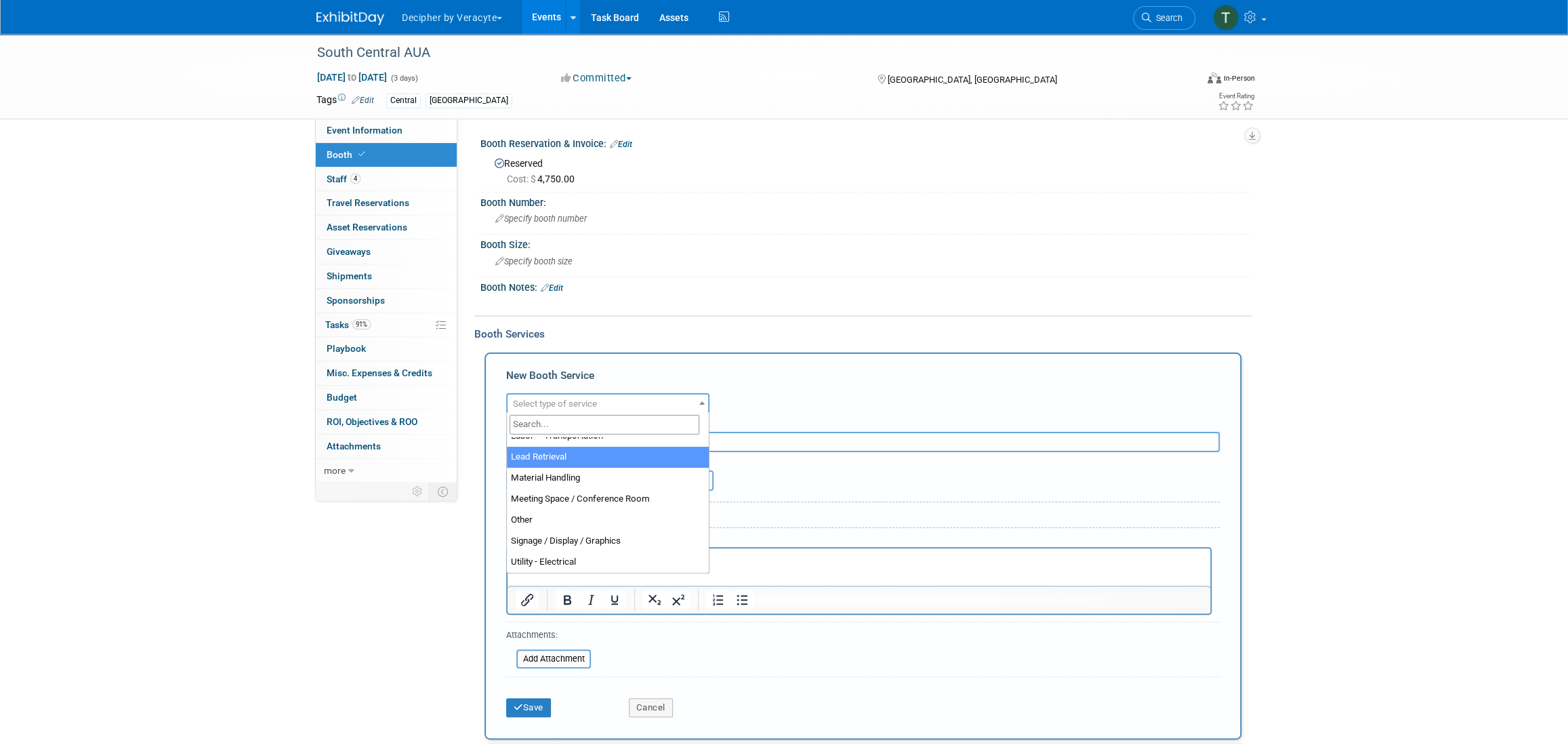
scroll to position [347, 0]
select select "8"
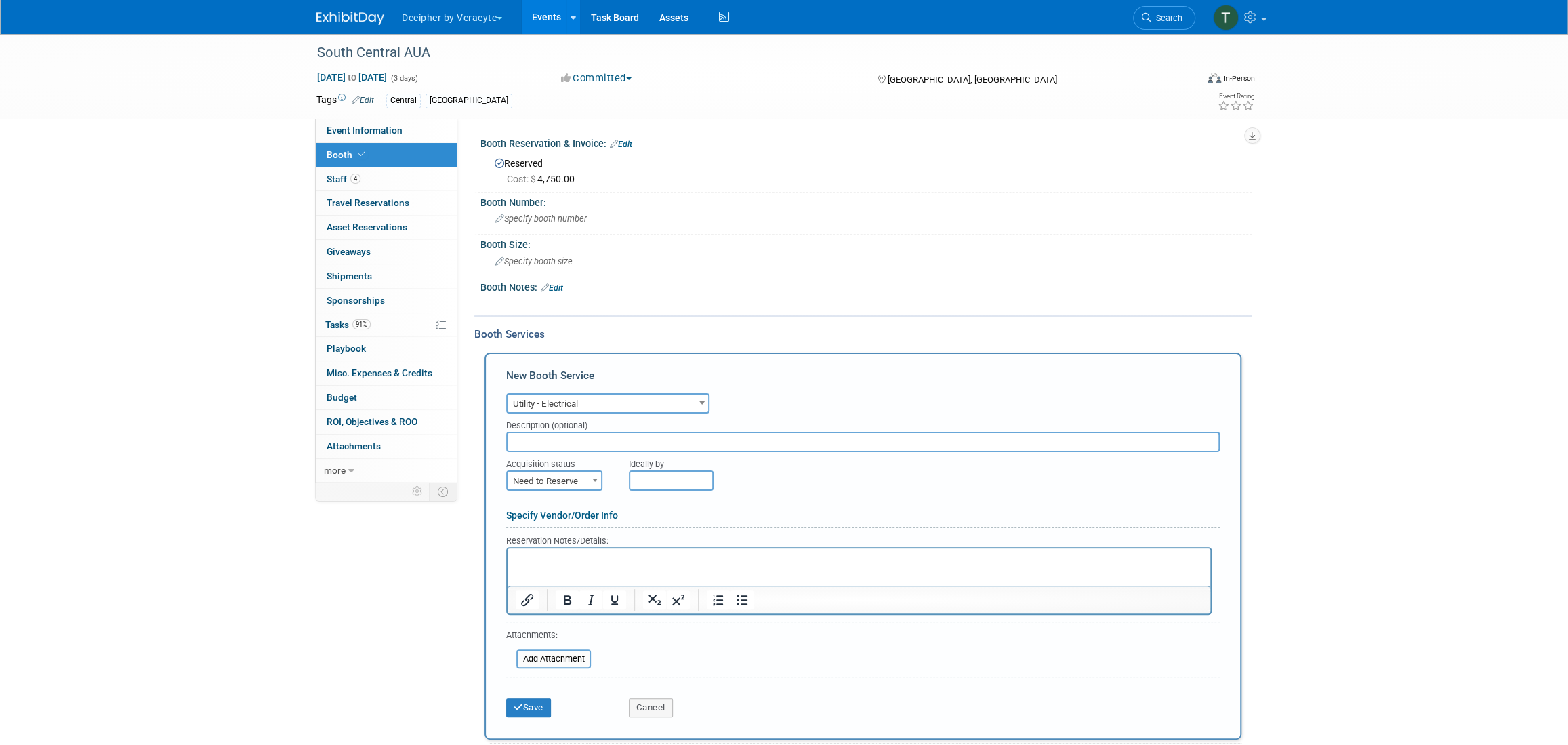
click at [565, 476] on span "Need to Reserve" at bounding box center [554, 481] width 94 height 19
select select "2"
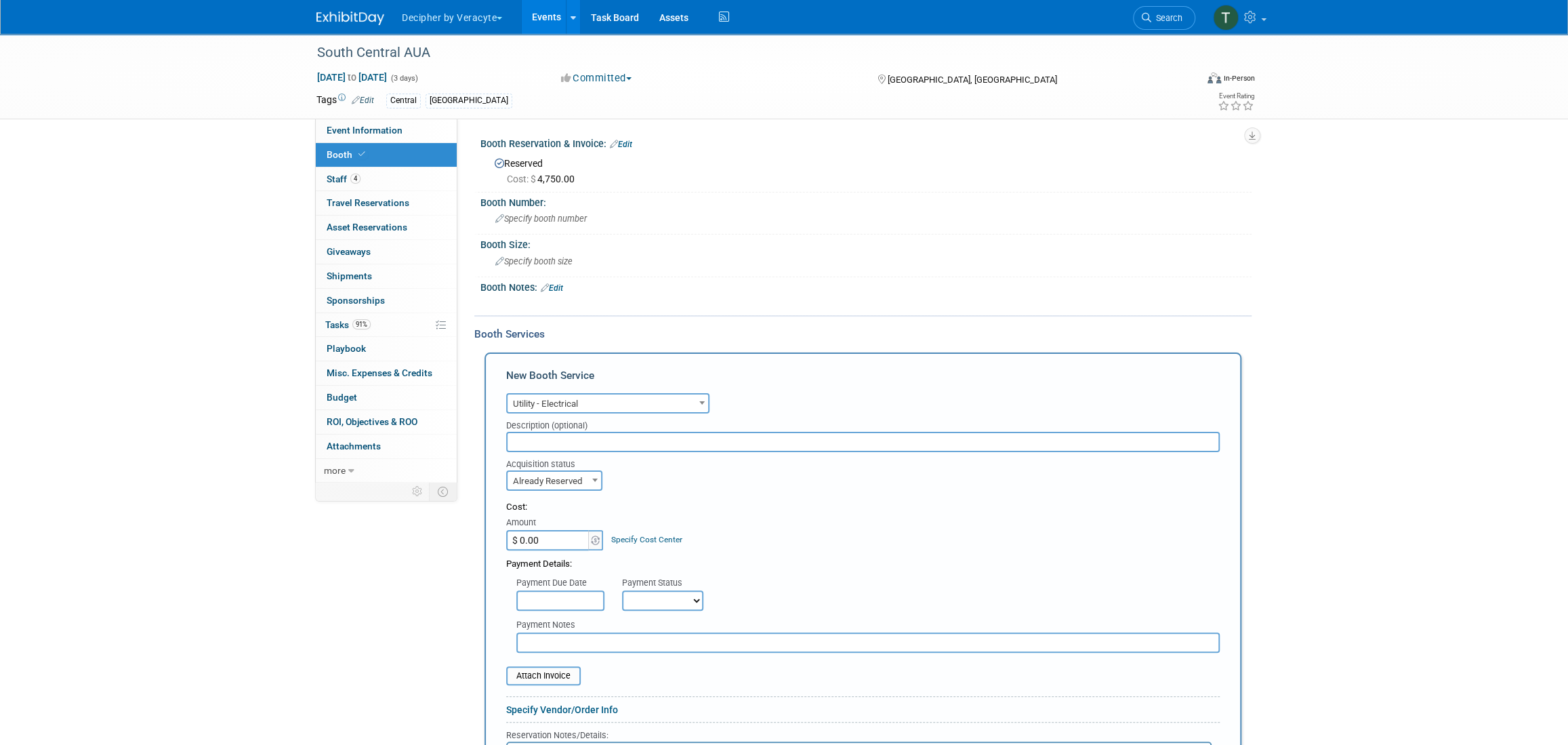
click at [567, 548] on input "$ 0.00" at bounding box center [548, 540] width 85 height 20
paste input "831.2"
type input "$ 831.20"
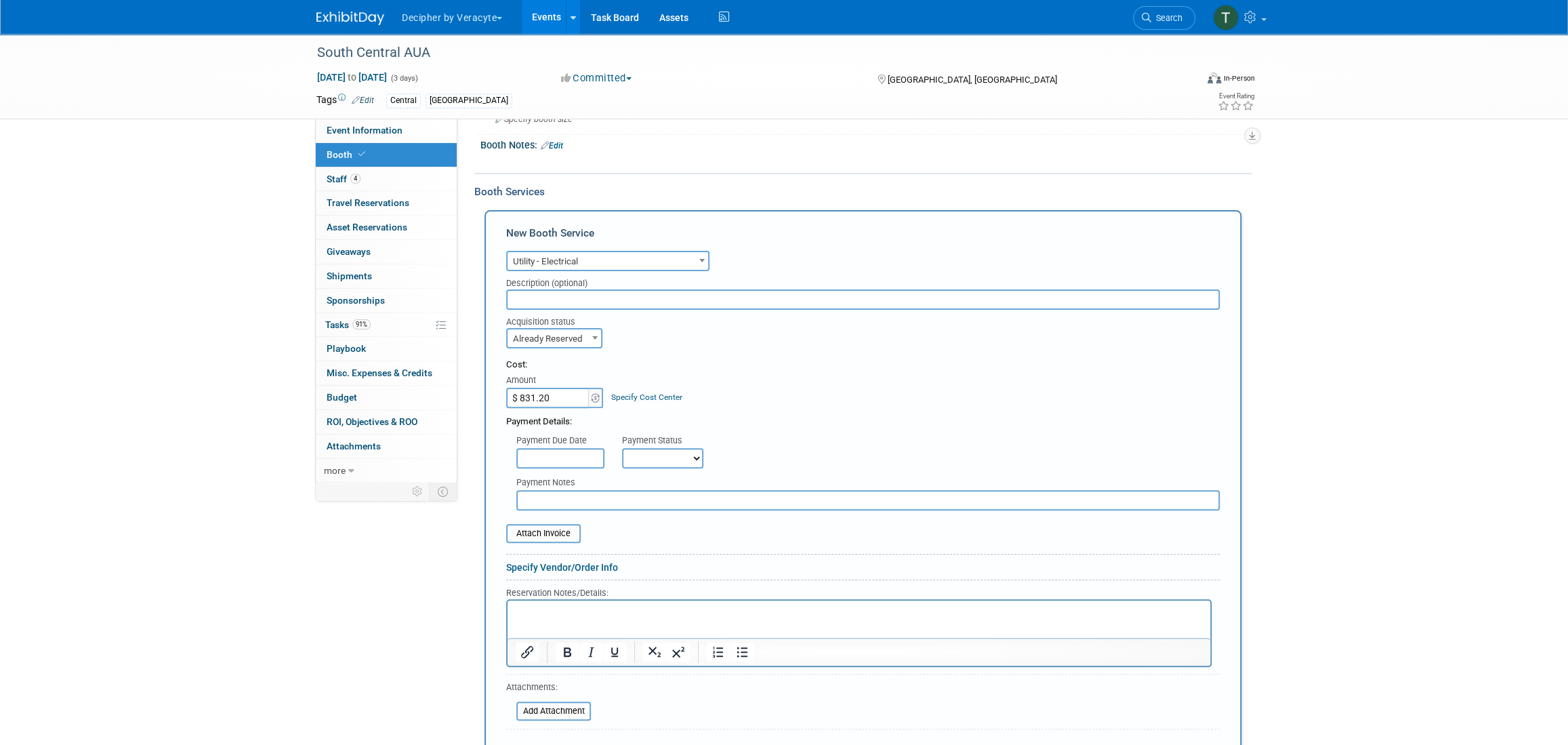
scroll to position [203, 0]
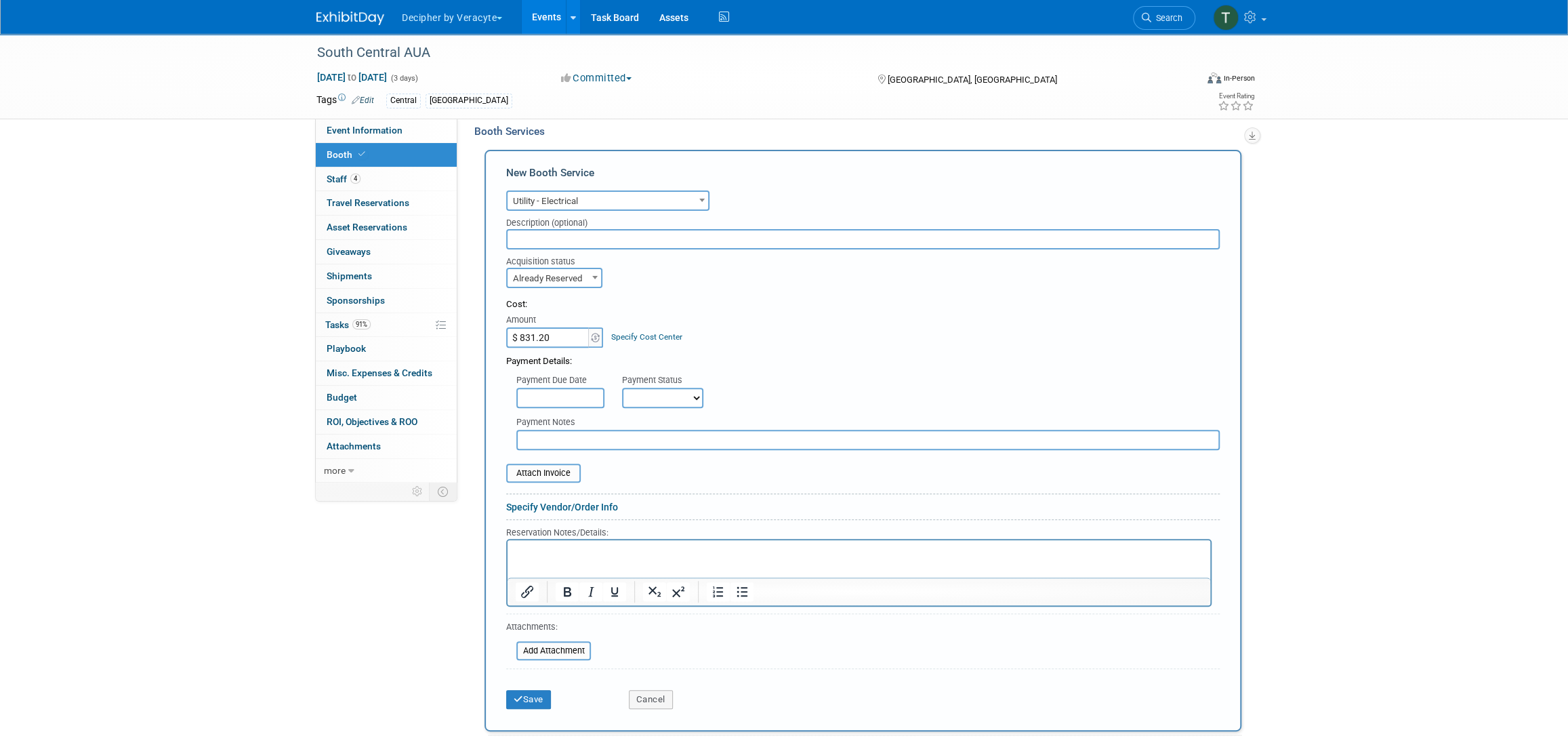
click at [524, 686] on div "Save" at bounding box center [557, 694] width 123 height 28
click at [524, 692] on button "Save" at bounding box center [528, 699] width 45 height 19
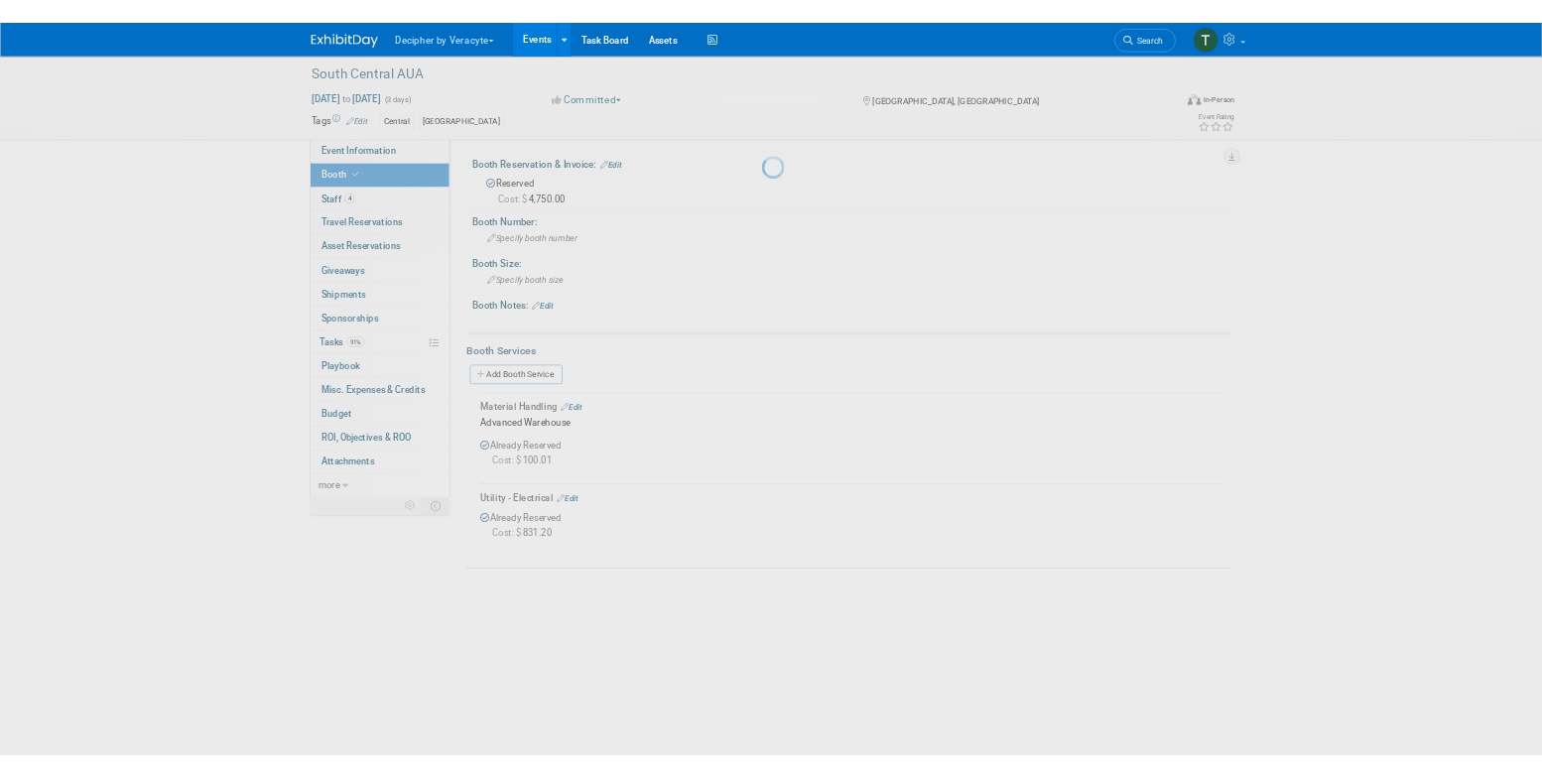
scroll to position [0, 0]
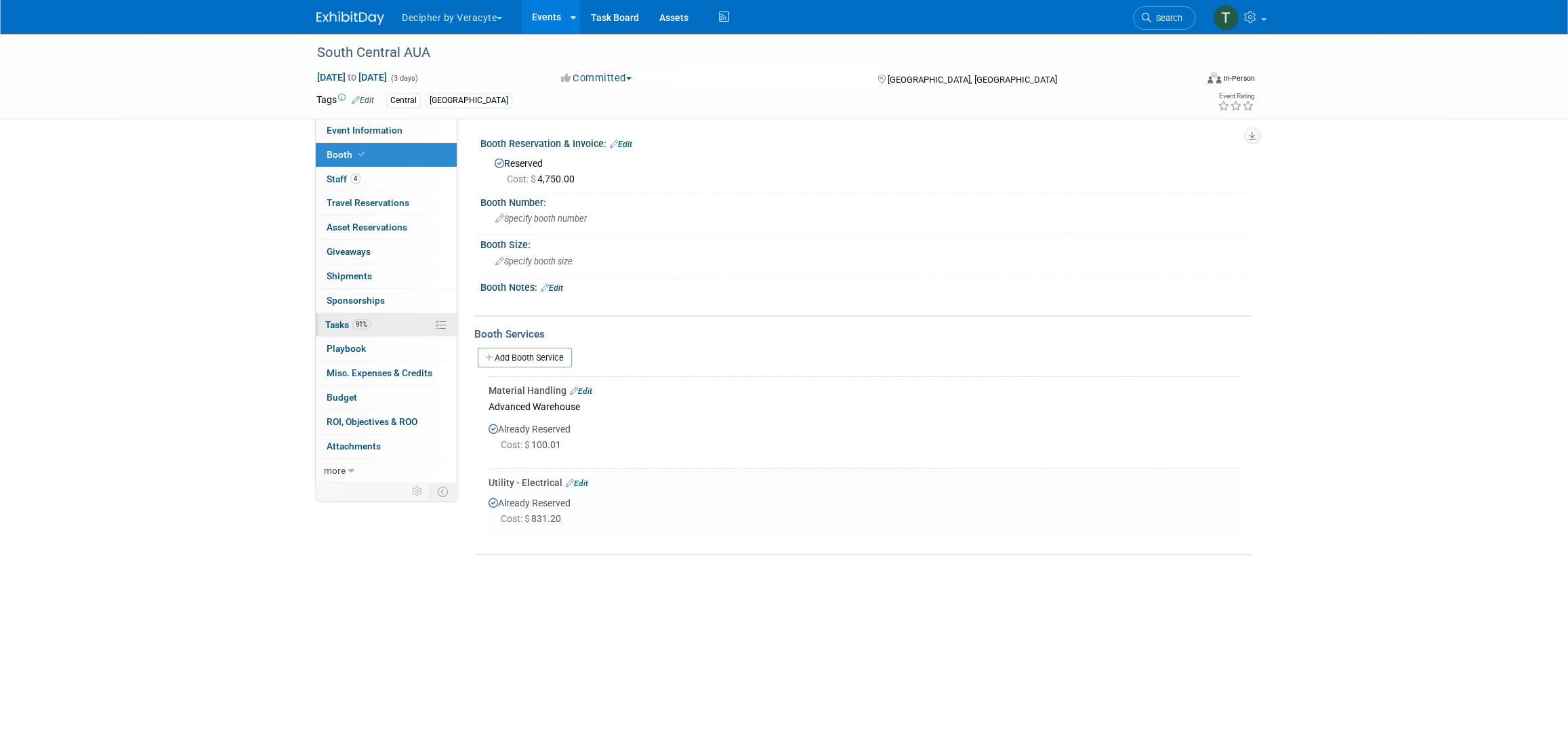
click at [382, 324] on link "91% Tasks 91%" at bounding box center [386, 325] width 141 height 24
